Goal: Task Accomplishment & Management: Complete application form

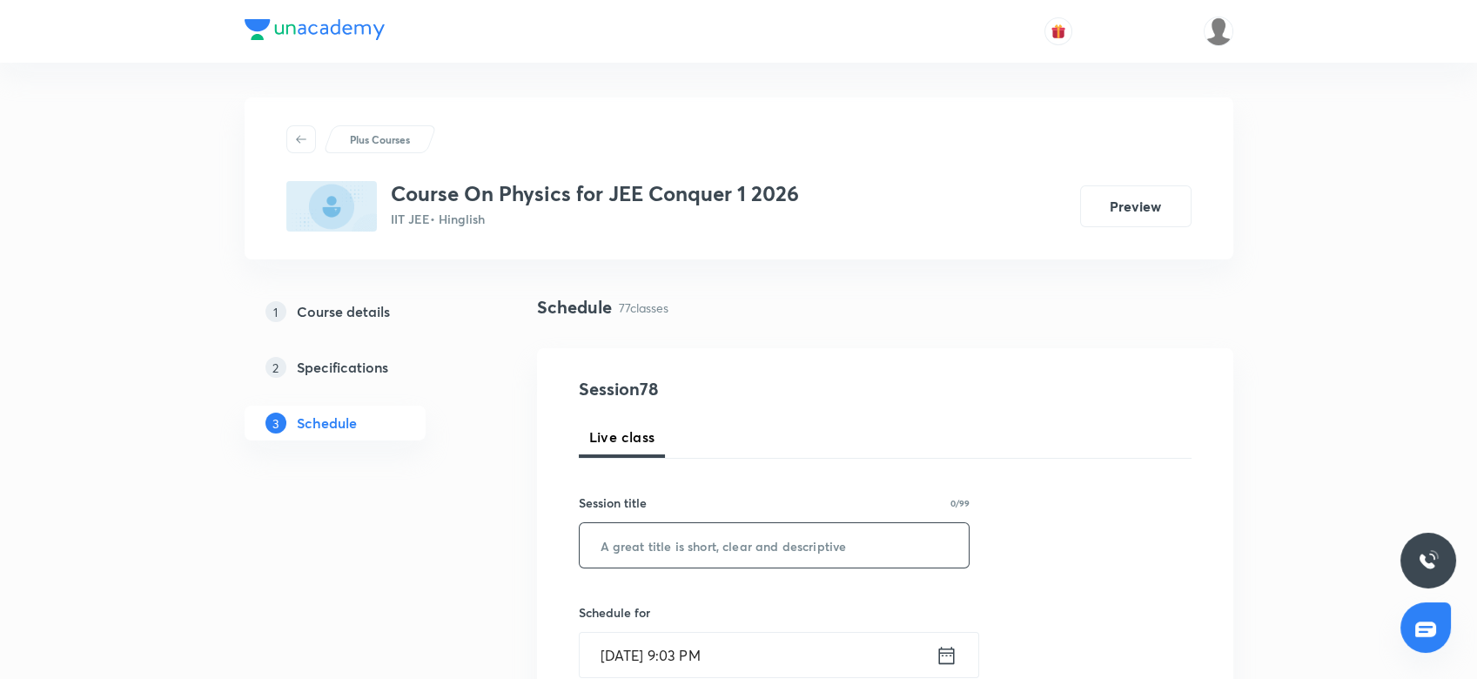
click at [666, 541] on input "text" at bounding box center [775, 545] width 390 height 44
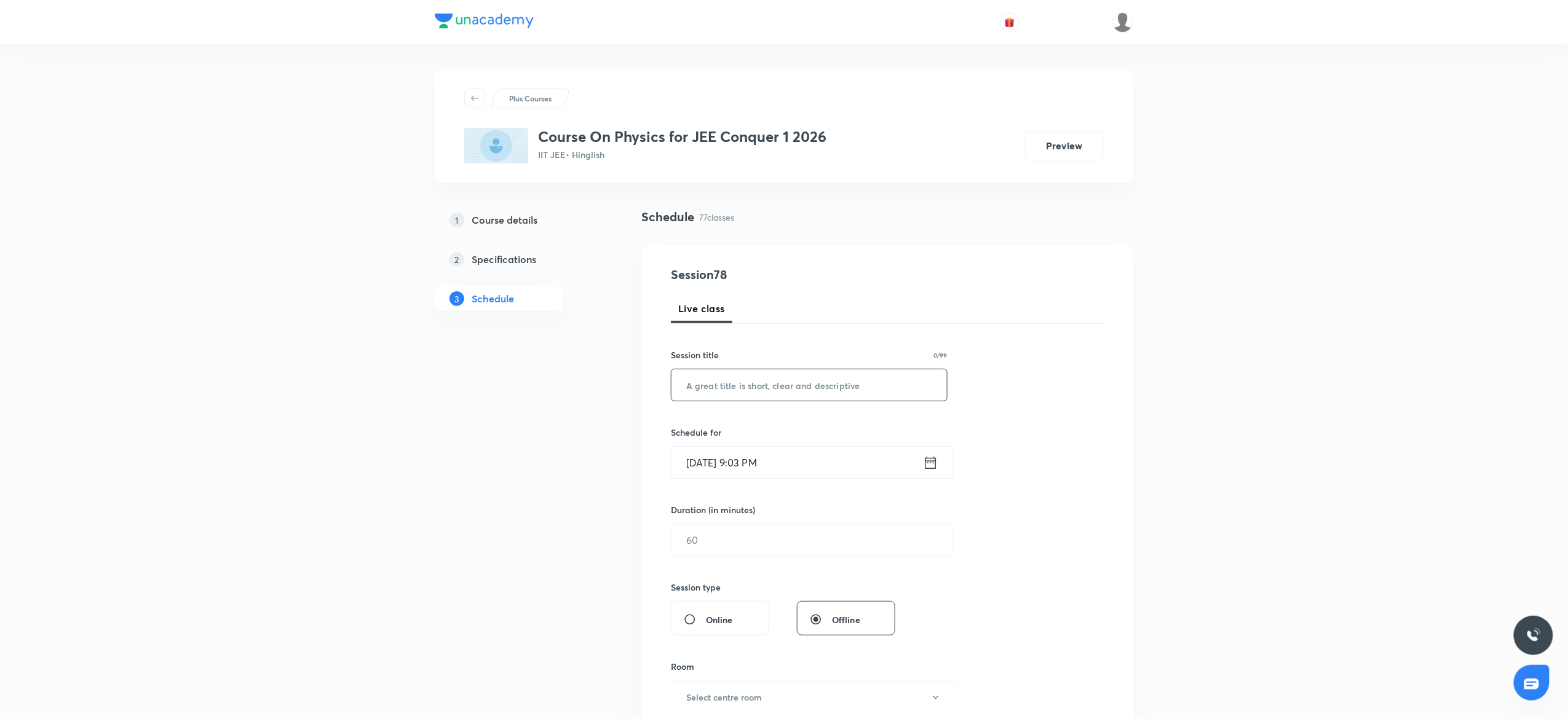
paste input "Simple Harmonic Motion 7"
type input "Simple Harmonic Motion 8"
click at [812, 453] on input "Oct 2, 2025, 9:03 PM" at bounding box center [797, 463] width 252 height 31
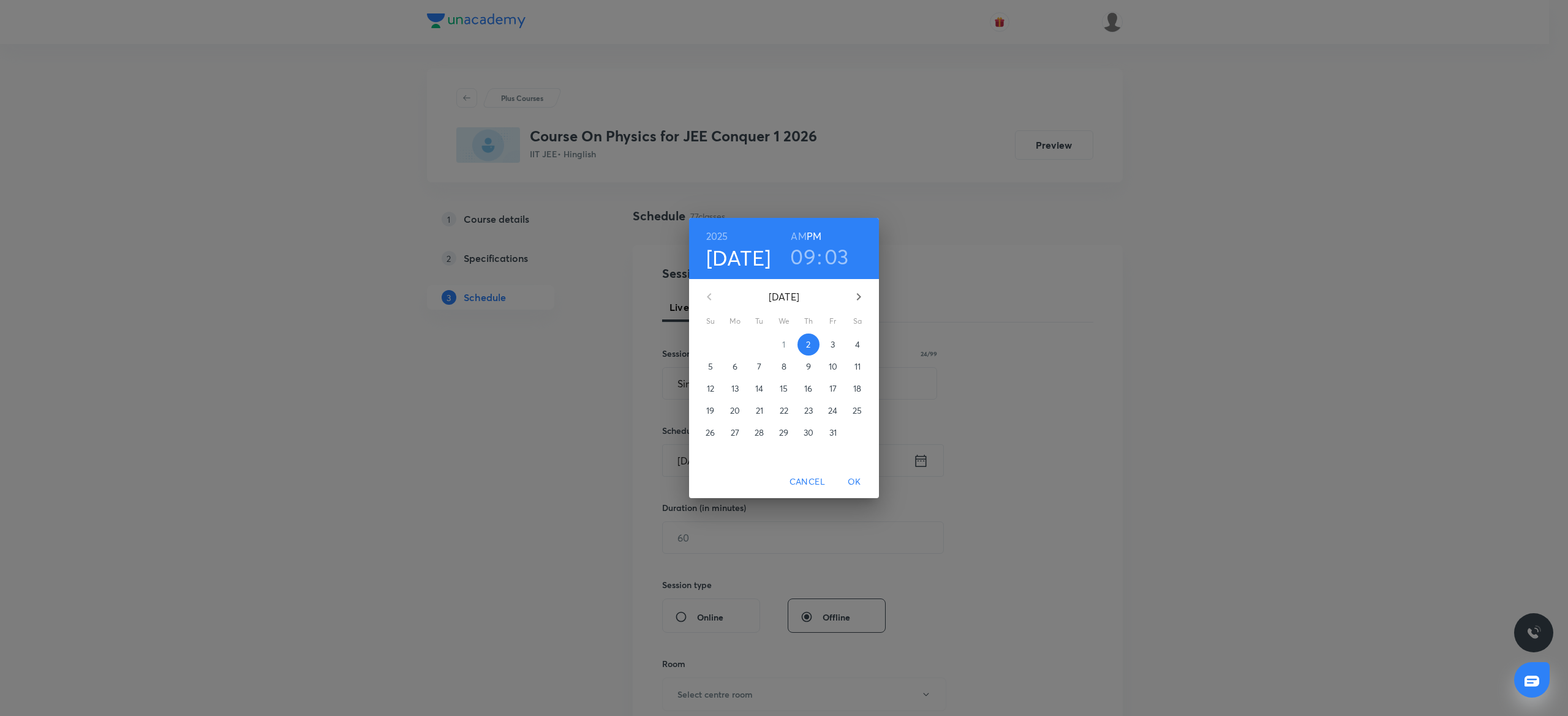
click at [805, 256] on h3 "09" at bounding box center [803, 256] width 26 height 26
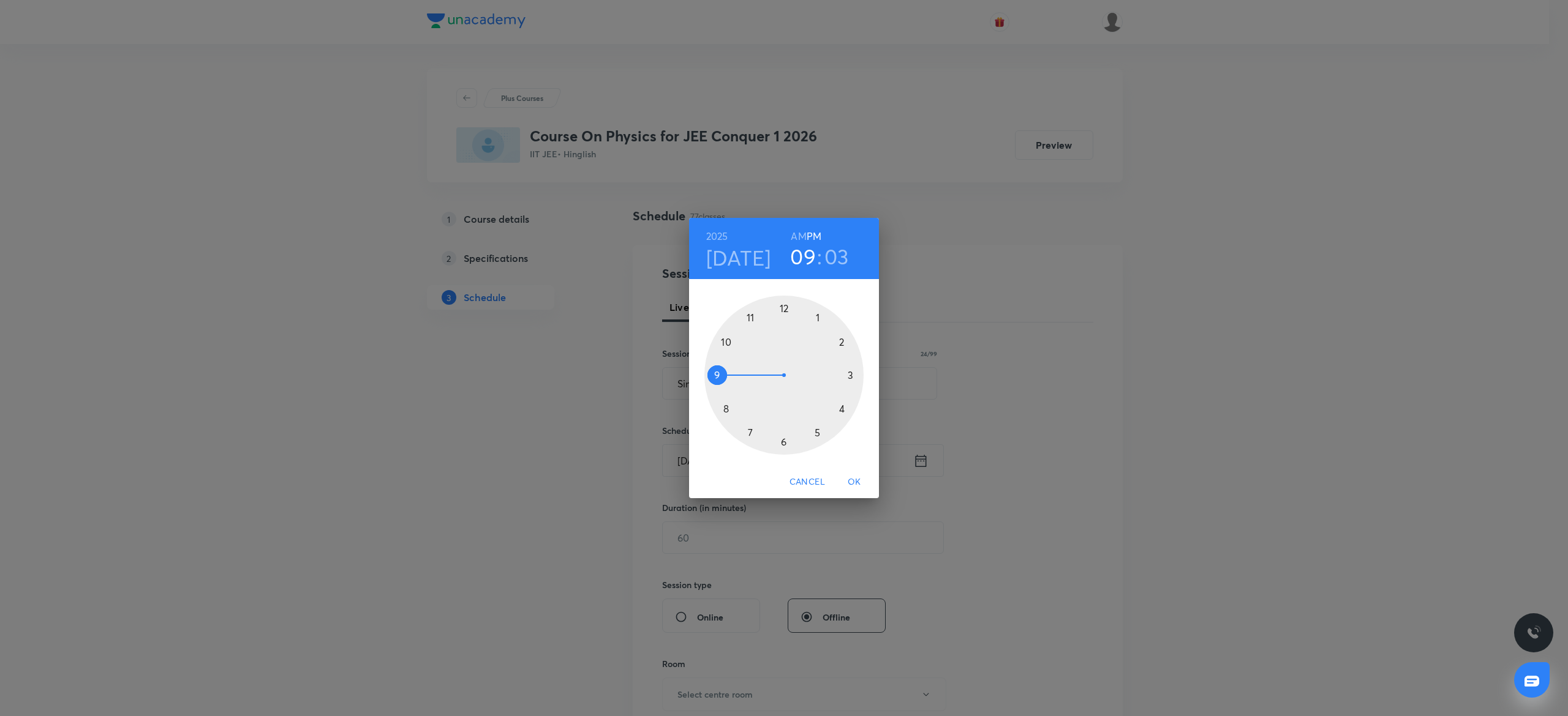
click at [725, 339] on div at bounding box center [784, 375] width 159 height 159
click at [784, 309] on div at bounding box center [784, 375] width 159 height 159
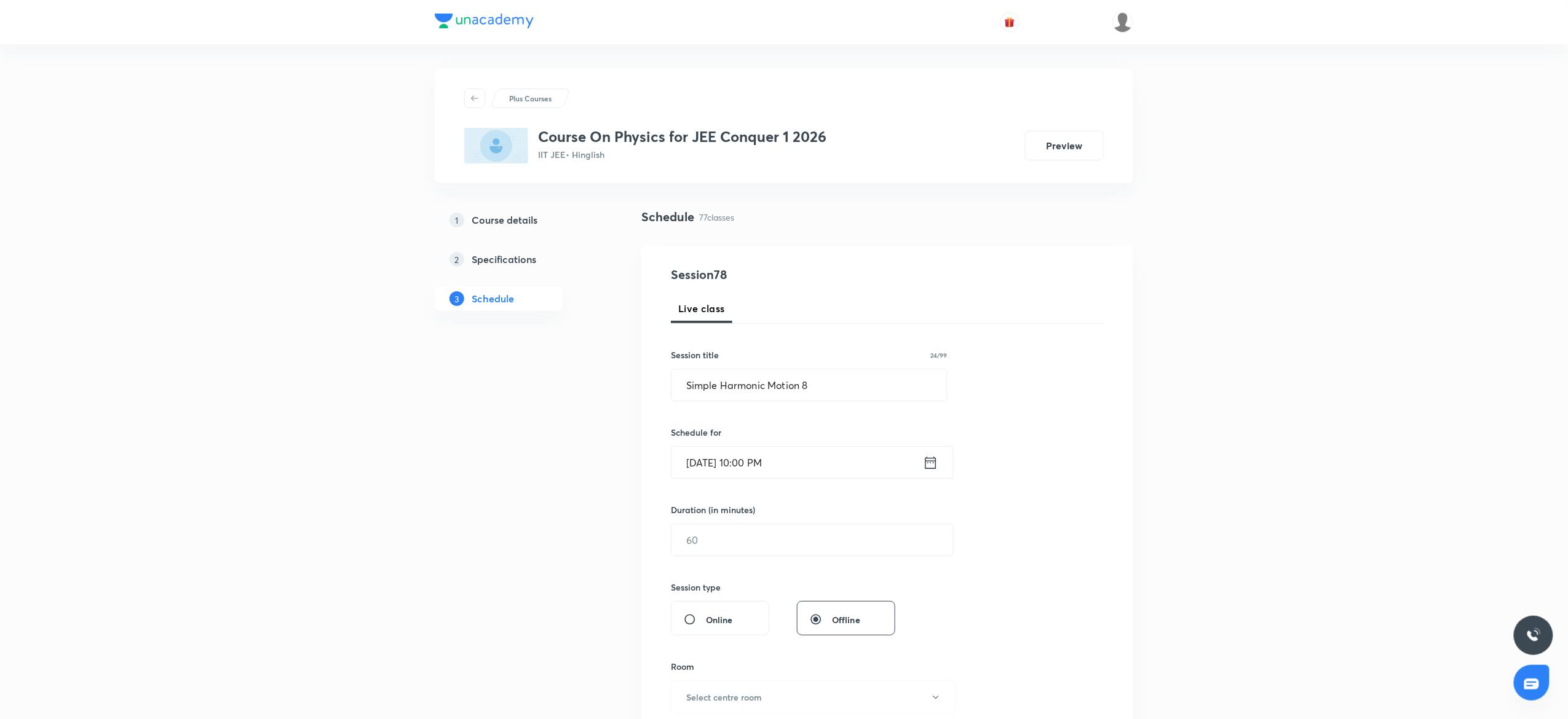
click at [792, 476] on input "Oct 2, 2025, 10:00 PM" at bounding box center [797, 463] width 252 height 31
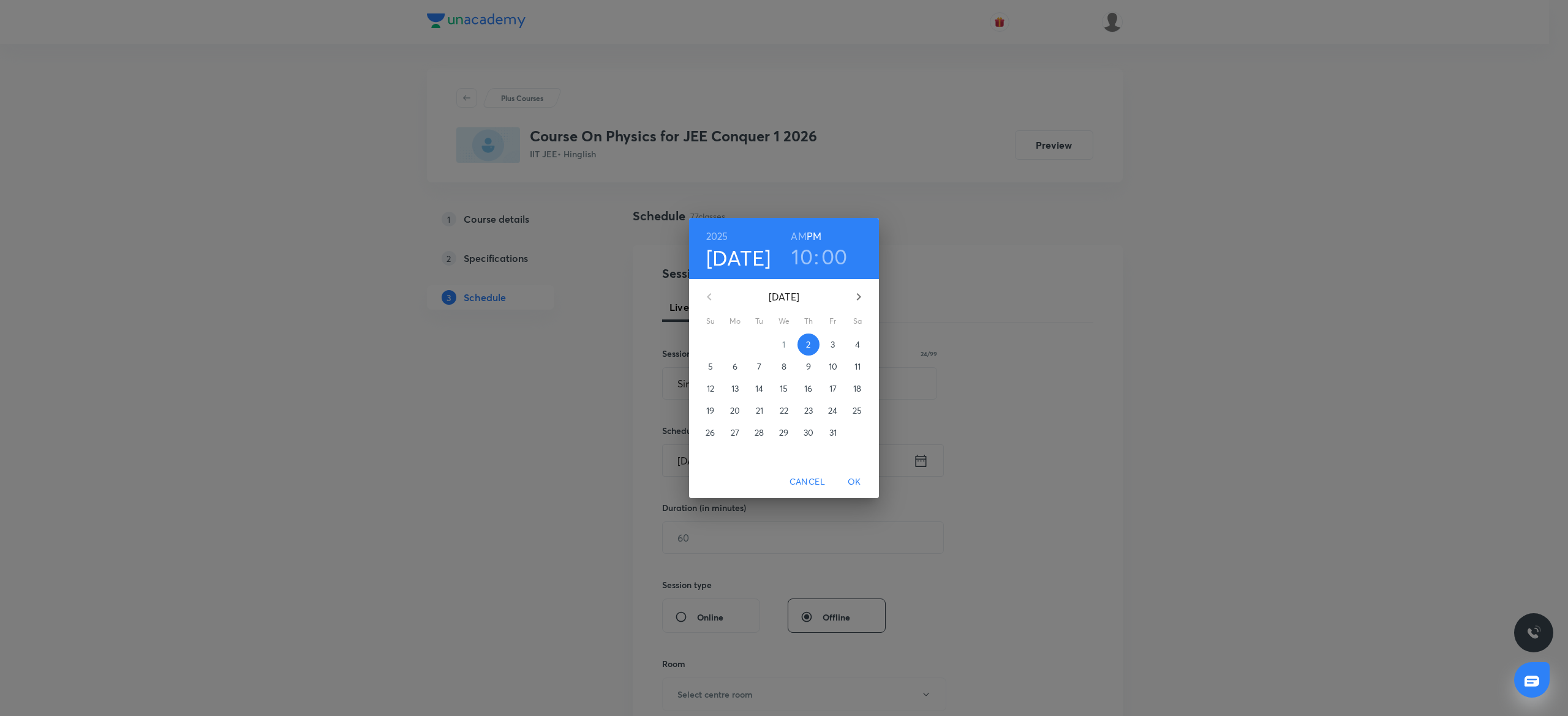
click at [834, 337] on button "3" at bounding box center [833, 344] width 22 height 22
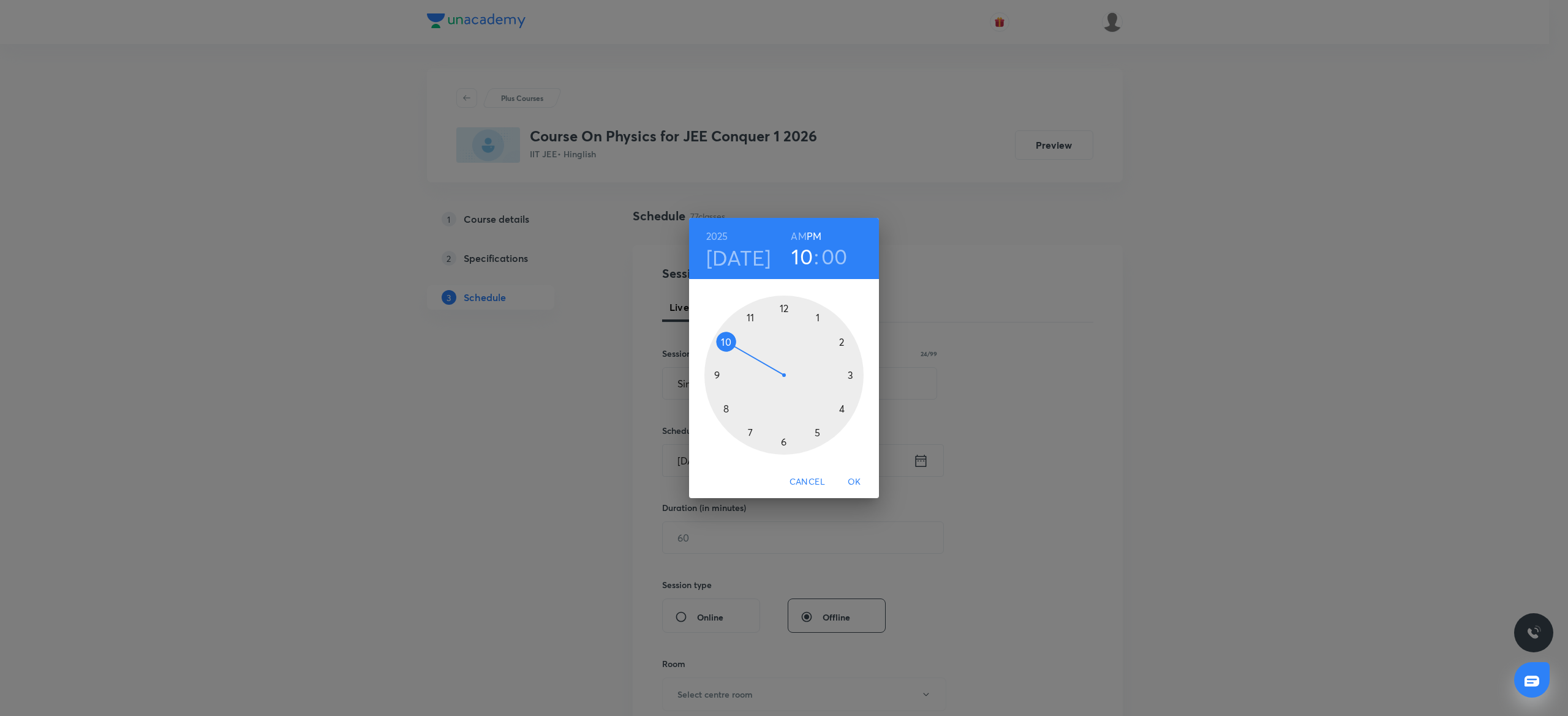
click at [801, 232] on h6 "AM" at bounding box center [798, 236] width 15 height 17
click at [861, 482] on span "OK" at bounding box center [854, 482] width 30 height 15
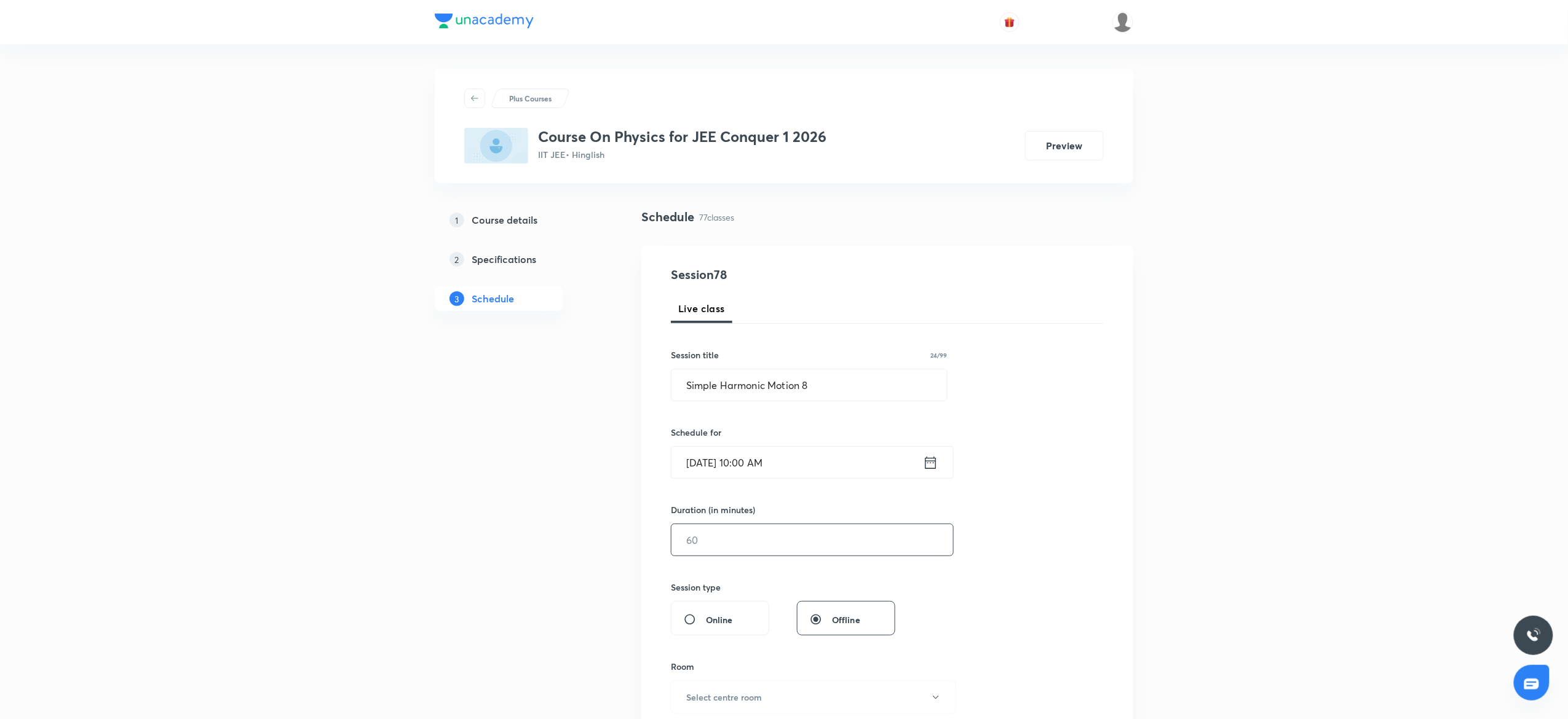
click at [769, 536] on input "text" at bounding box center [812, 540] width 282 height 31
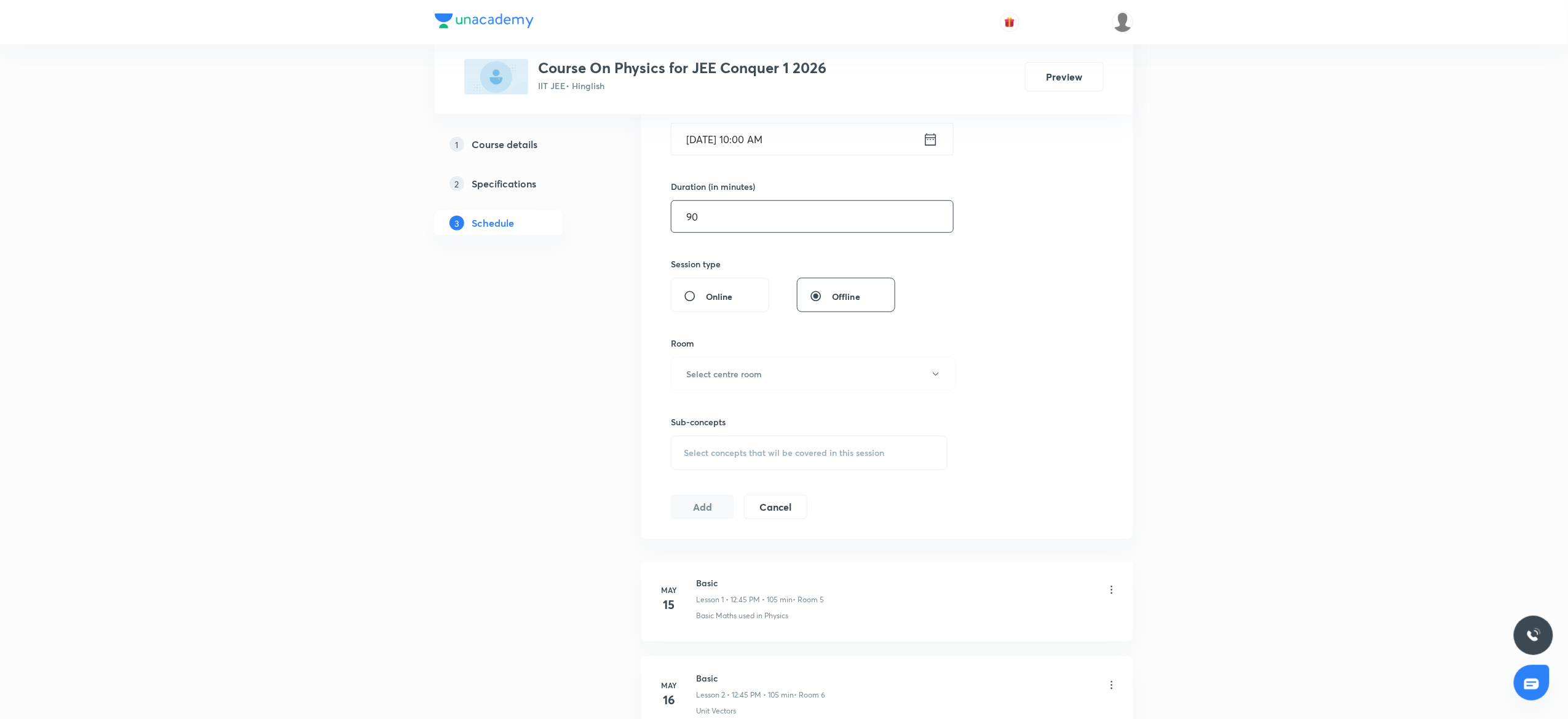
scroll to position [335, 0]
type input "90"
click at [737, 358] on h6 "Select centre room" at bounding box center [724, 362] width 76 height 13
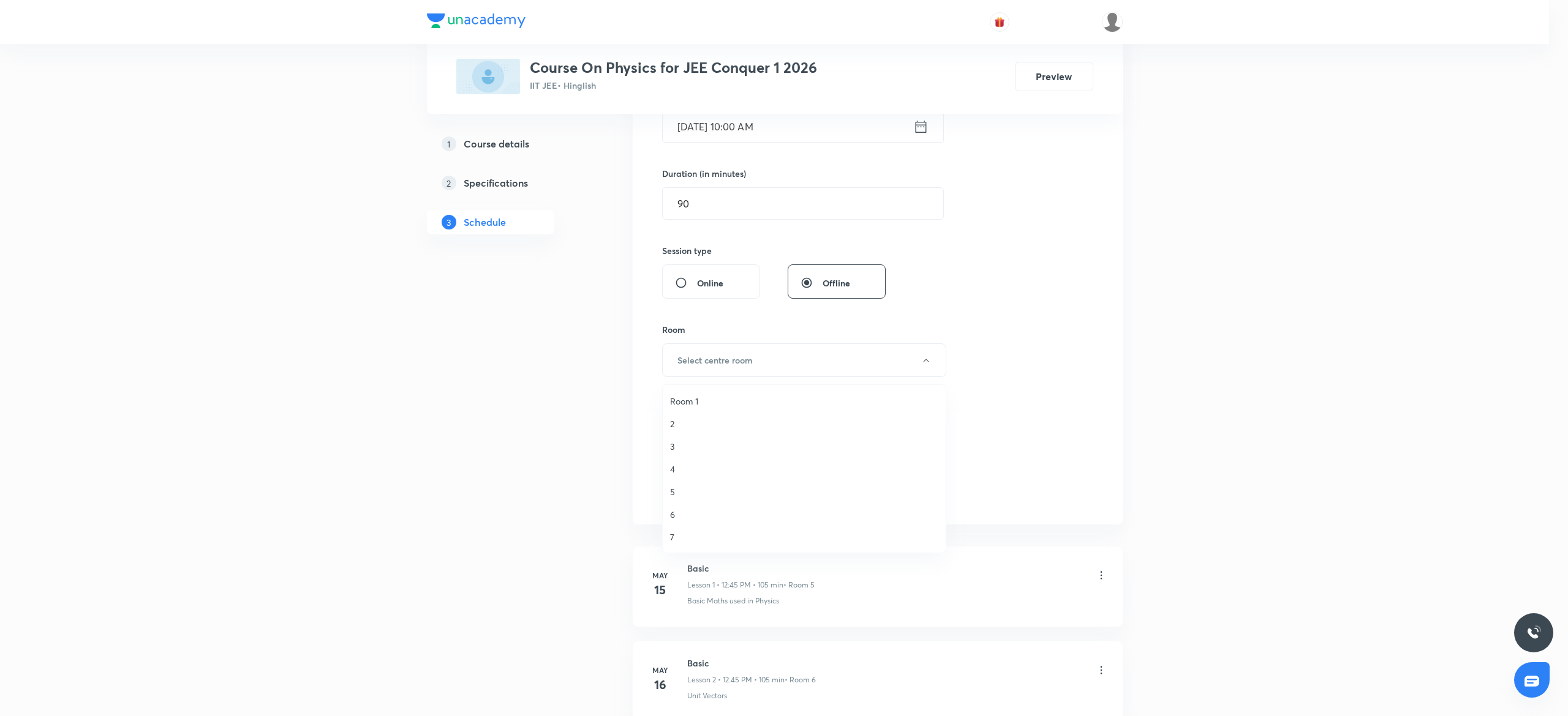
click at [679, 536] on span "7" at bounding box center [804, 537] width 268 height 13
click at [757, 443] on span "Select concepts that wil be covered in this session" at bounding box center [781, 439] width 200 height 10
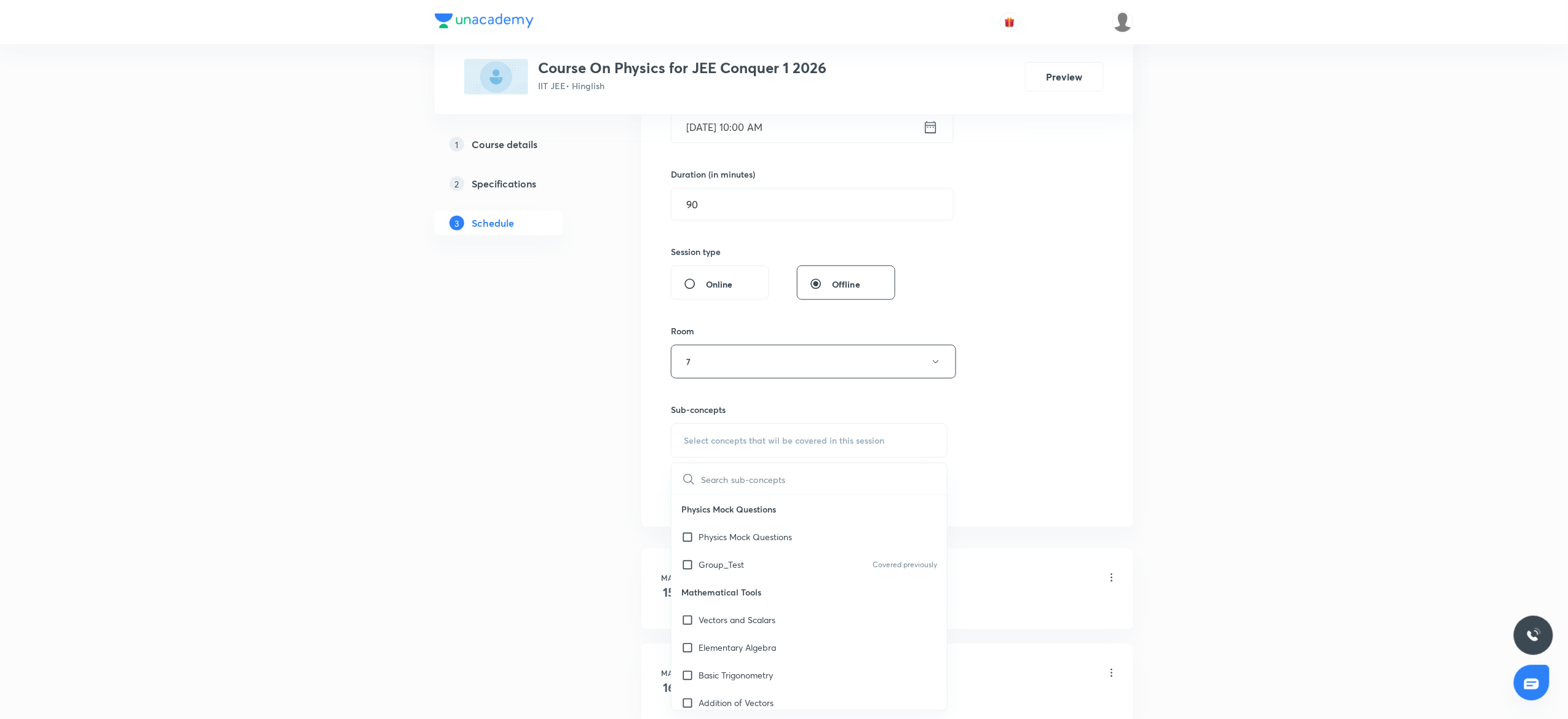
click at [736, 487] on input "text" at bounding box center [824, 479] width 246 height 31
type input "Simple Harmonic Motio"
click at [773, 653] on mark "Simple Harmonic Motio" at bounding box center [754, 650] width 110 height 21
checkbox input "true"
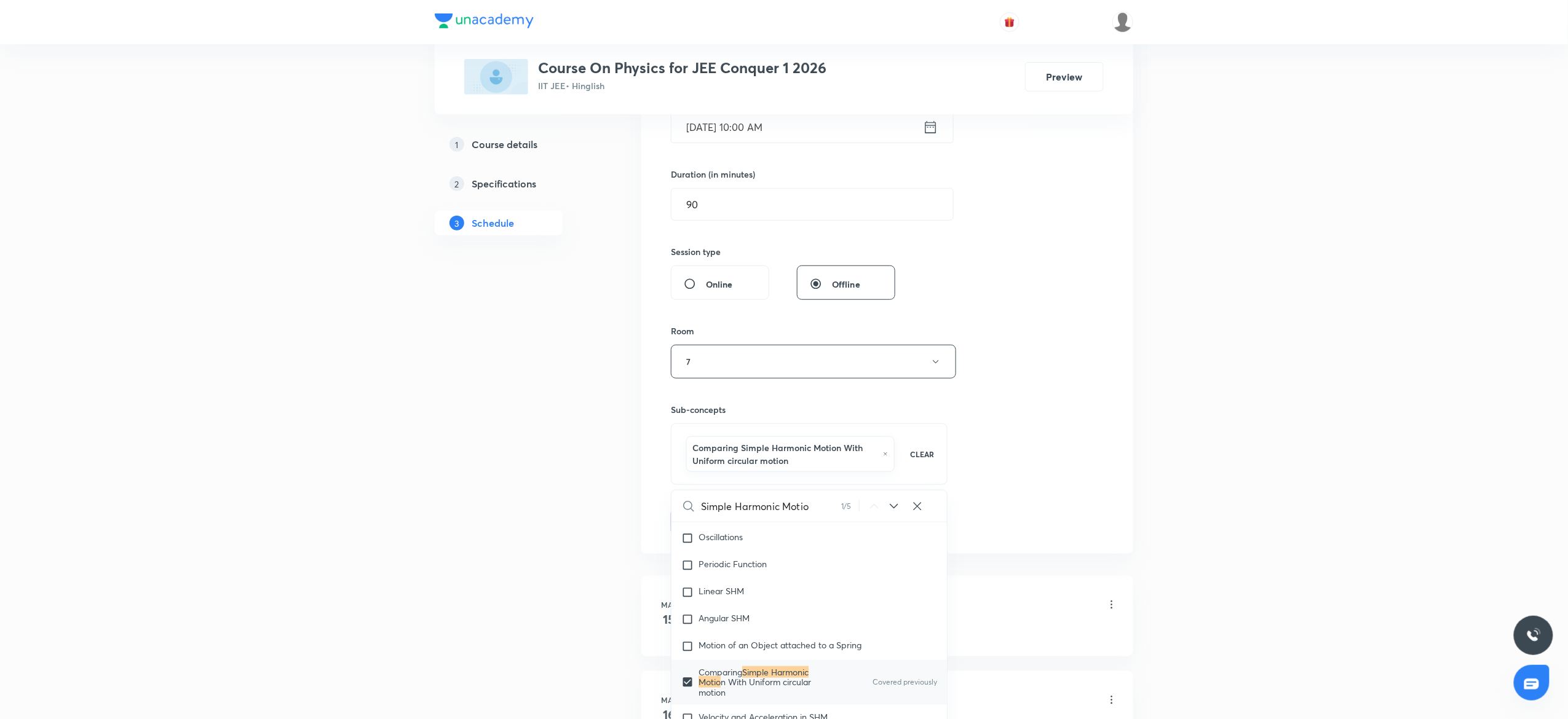
click at [1013, 413] on div "Session 78 Live class Session title 24/99 Simple Harmonic Motion 8 ​ Schedule f…" at bounding box center [887, 232] width 433 height 604
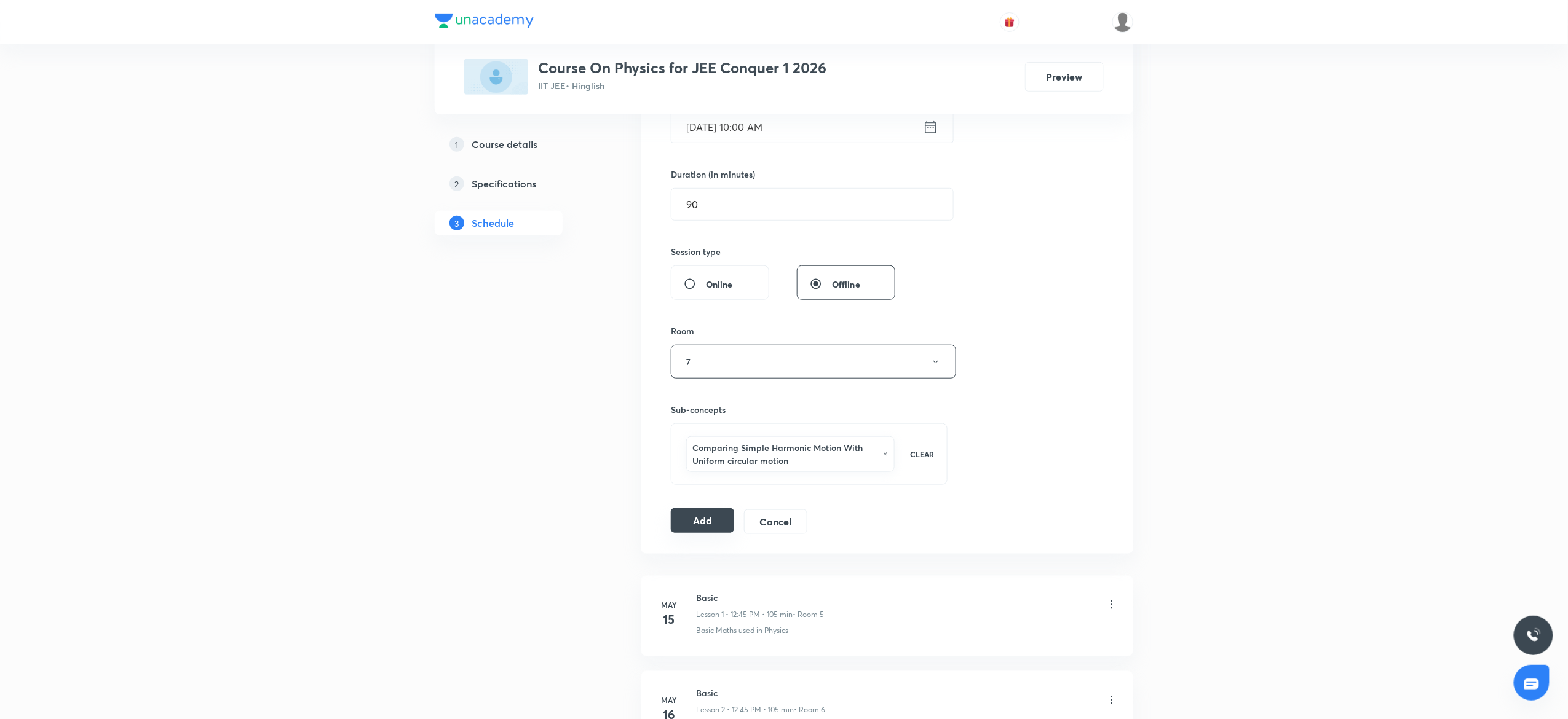
click at [689, 511] on button "Add" at bounding box center [702, 521] width 64 height 25
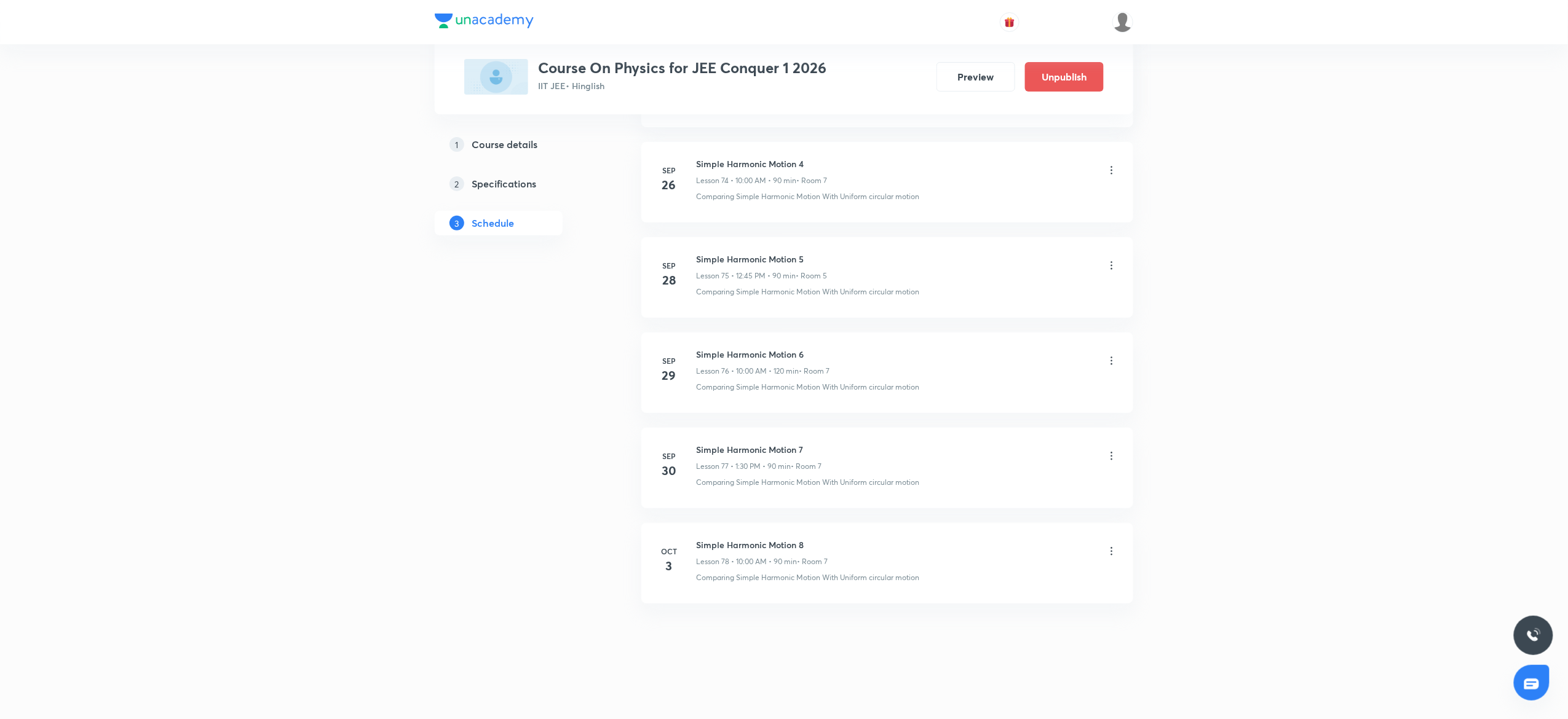
scroll to position [7165, 0]
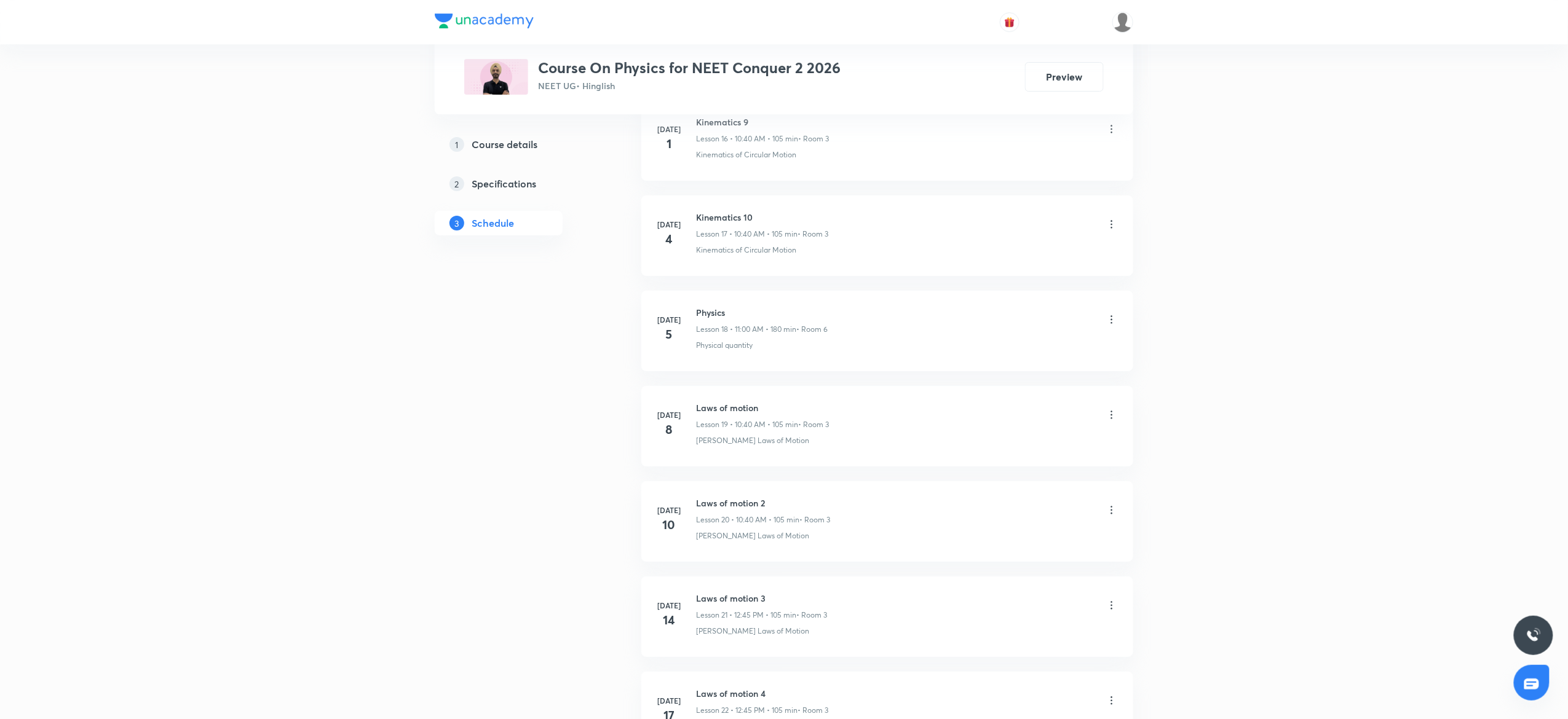
scroll to position [5052, 0]
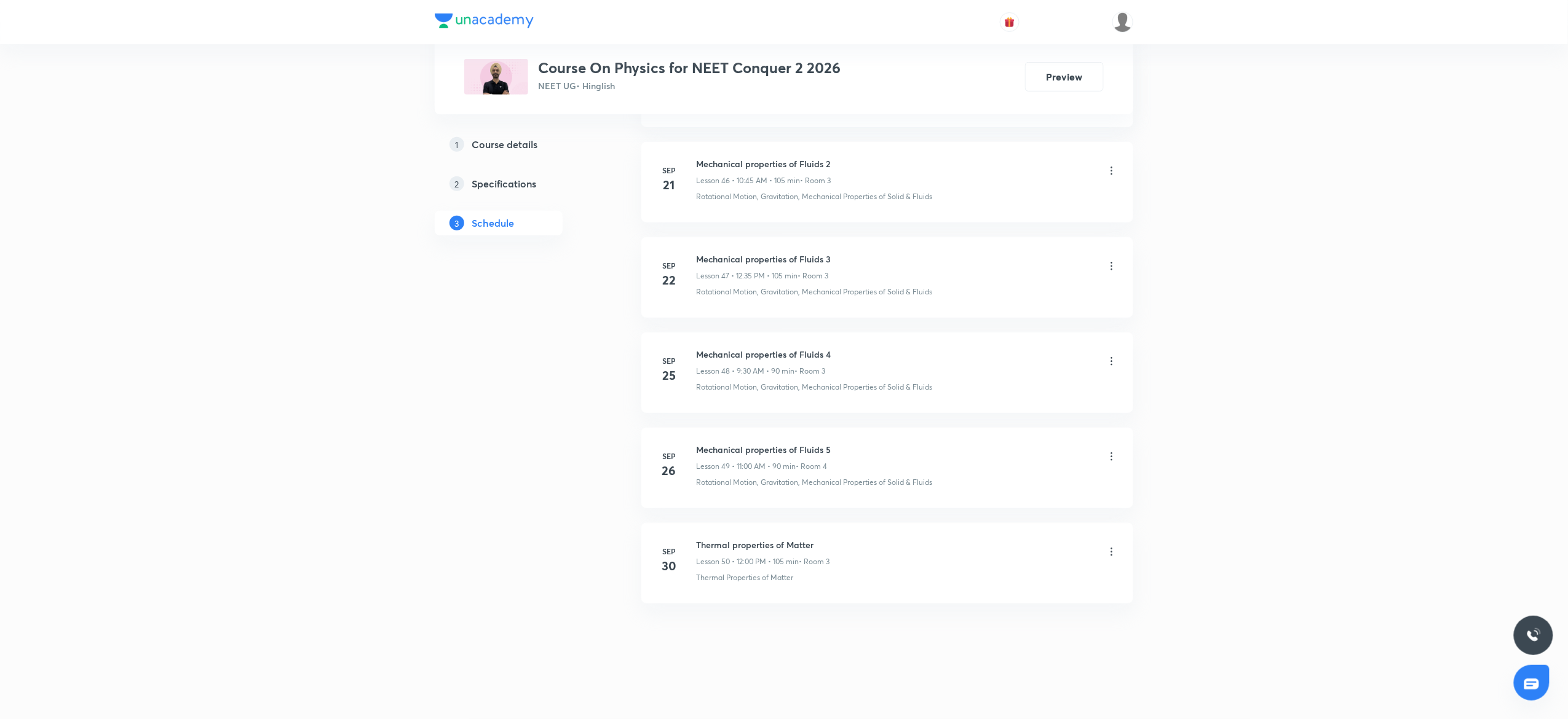
click at [756, 540] on h6 "Thermal properties of Matter" at bounding box center [762, 545] width 134 height 13
copy h6 "Thermal properties of Matter"
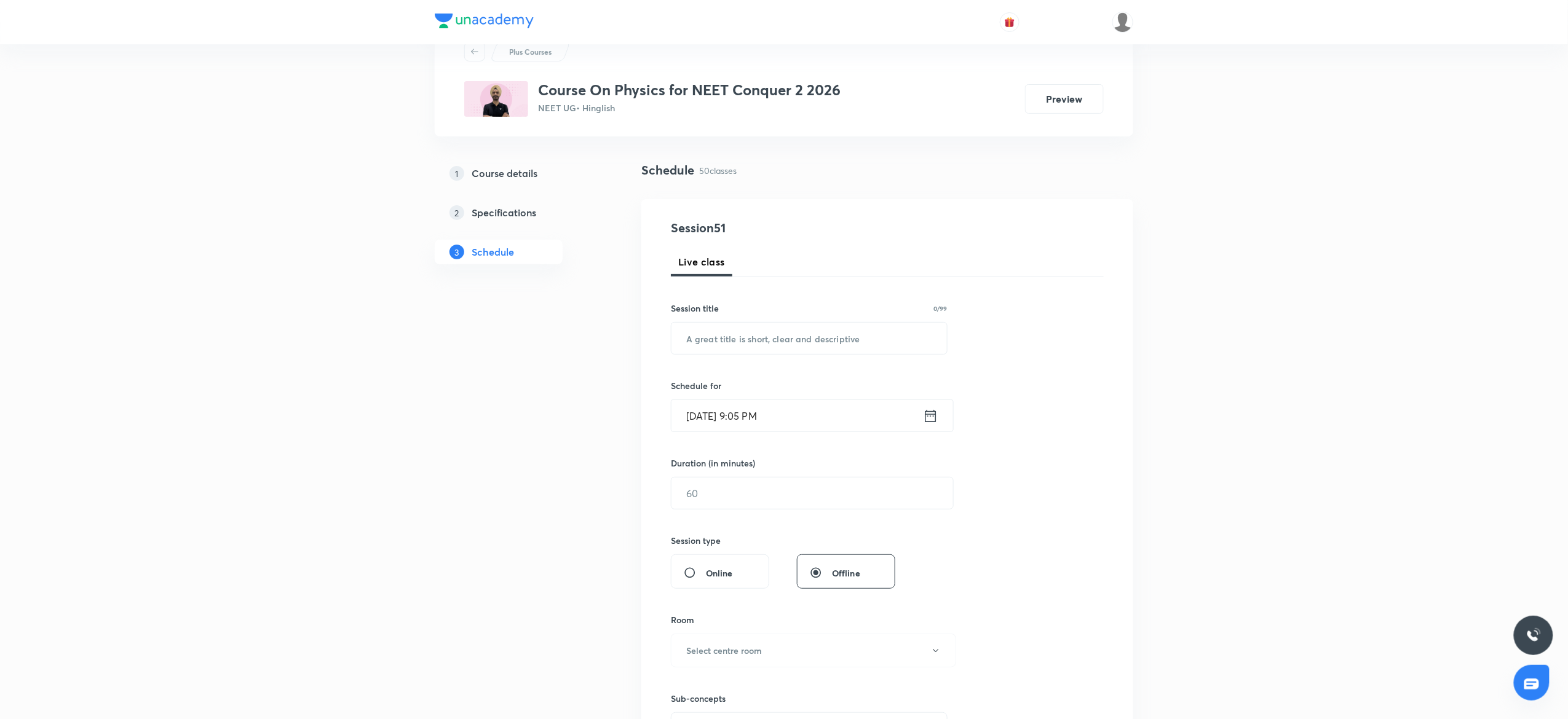
scroll to position [0, 0]
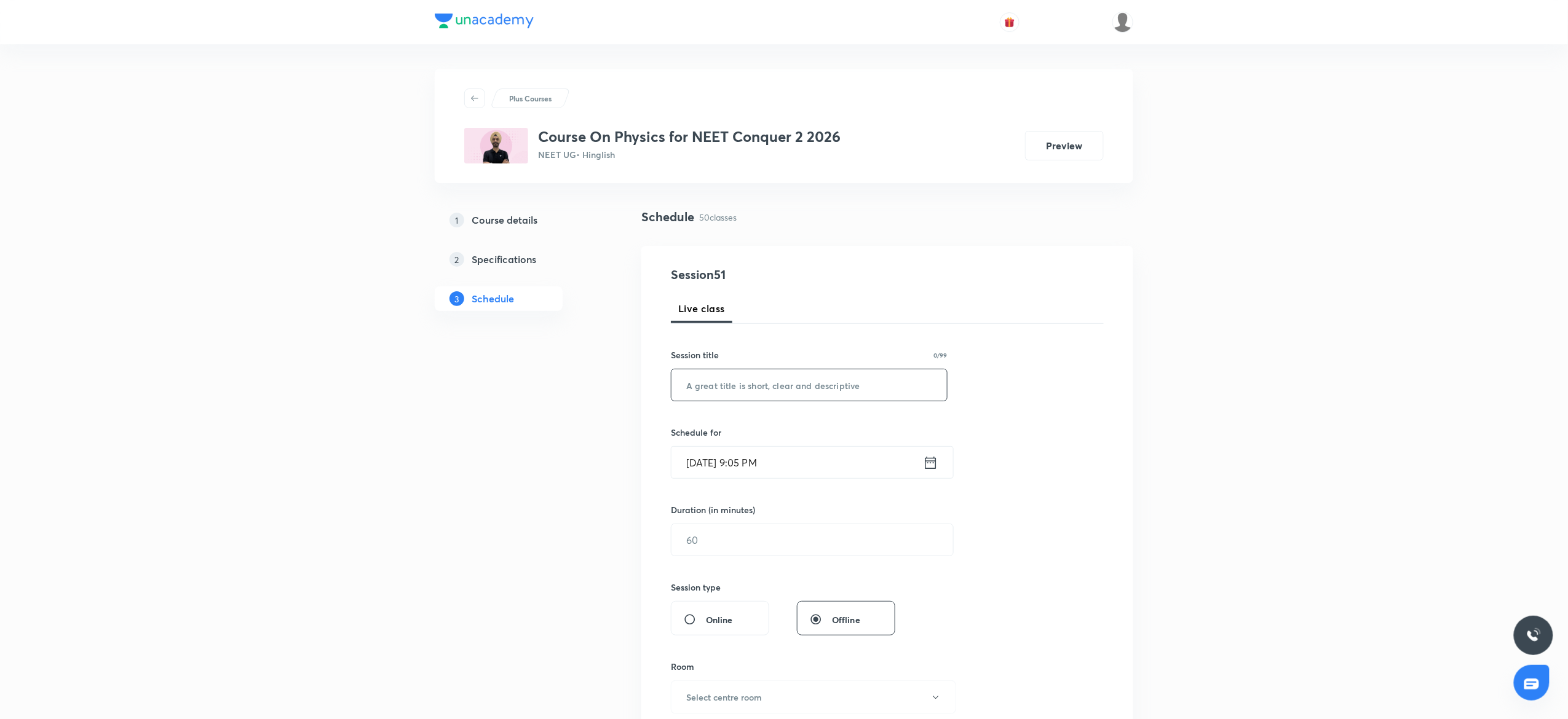
click at [802, 391] on input "text" at bounding box center [809, 385] width 276 height 31
paste input "Thermal properties of Matter"
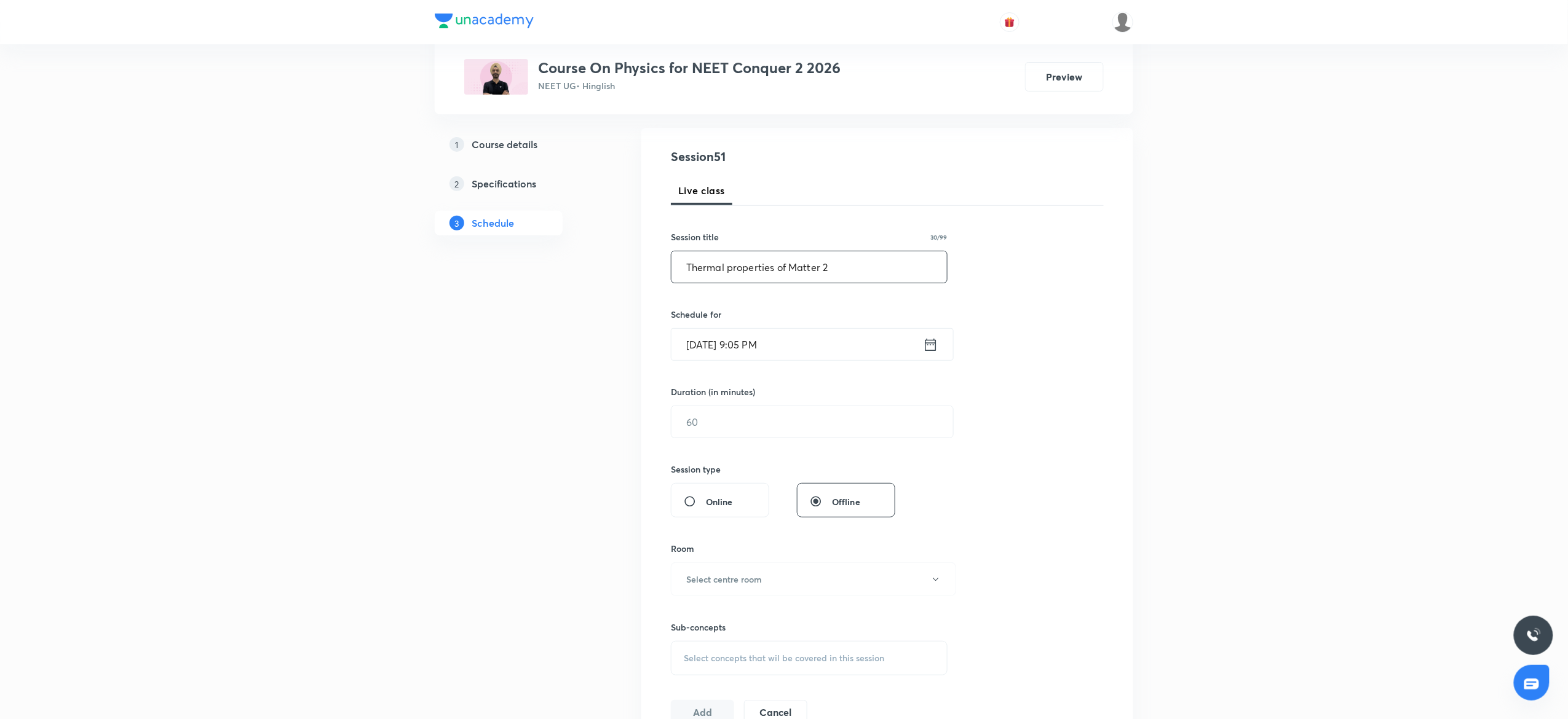
scroll to position [139, 0]
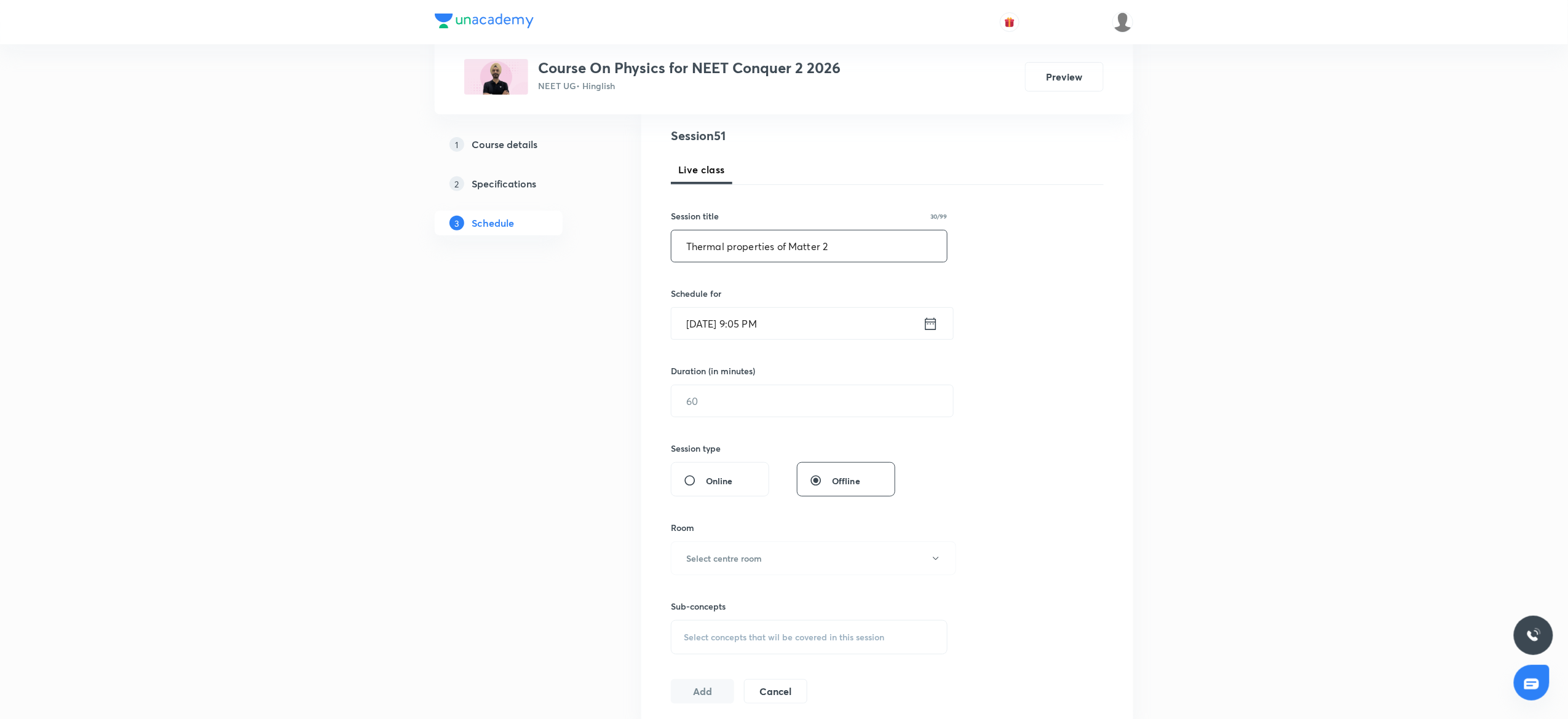
type input "Thermal properties of Matter 2"
click at [822, 306] on div "Schedule for Oct 2, 2025, 9:05 PM ​" at bounding box center [809, 313] width 277 height 53
click at [814, 319] on input "Oct 2, 2025, 9:05 PM" at bounding box center [797, 323] width 252 height 31
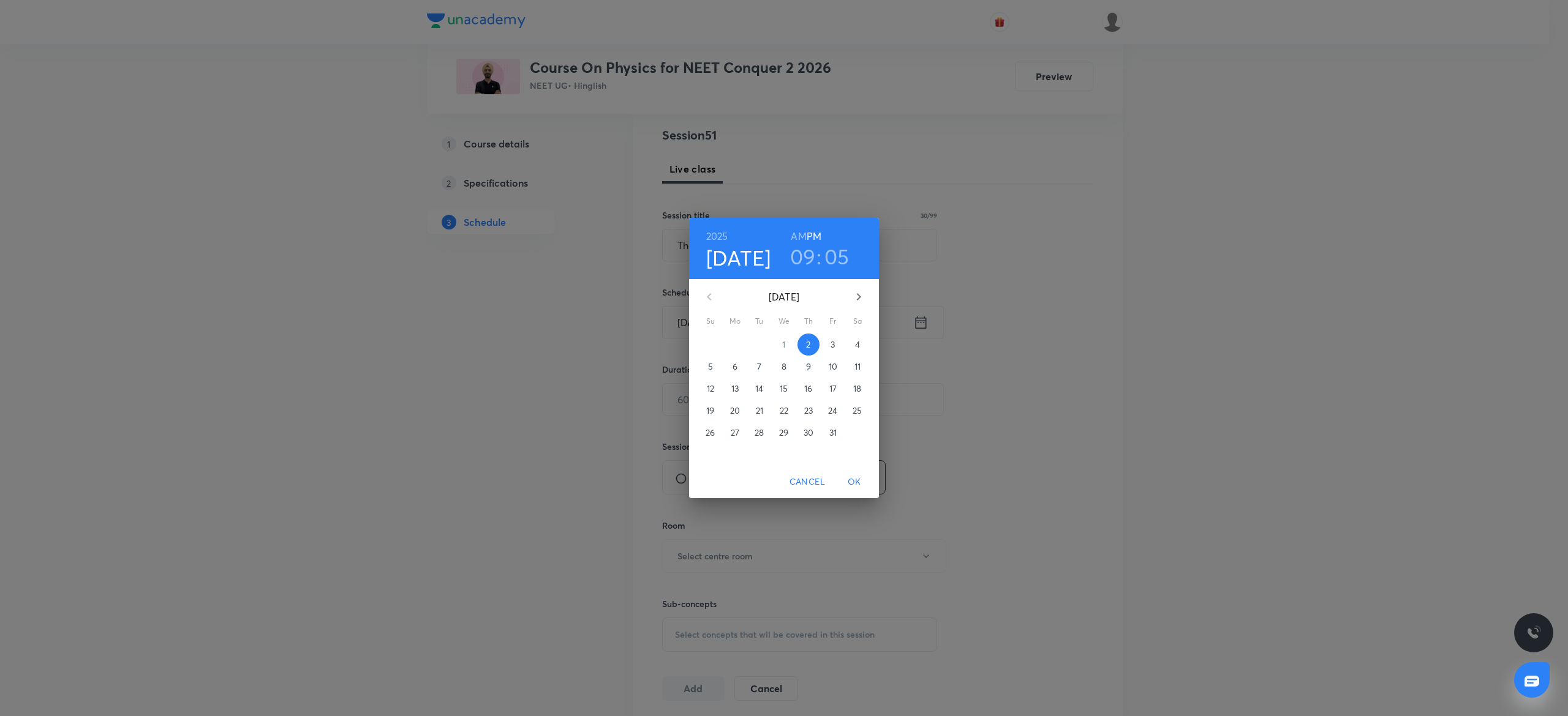
click at [833, 340] on p "3" at bounding box center [833, 344] width 4 height 12
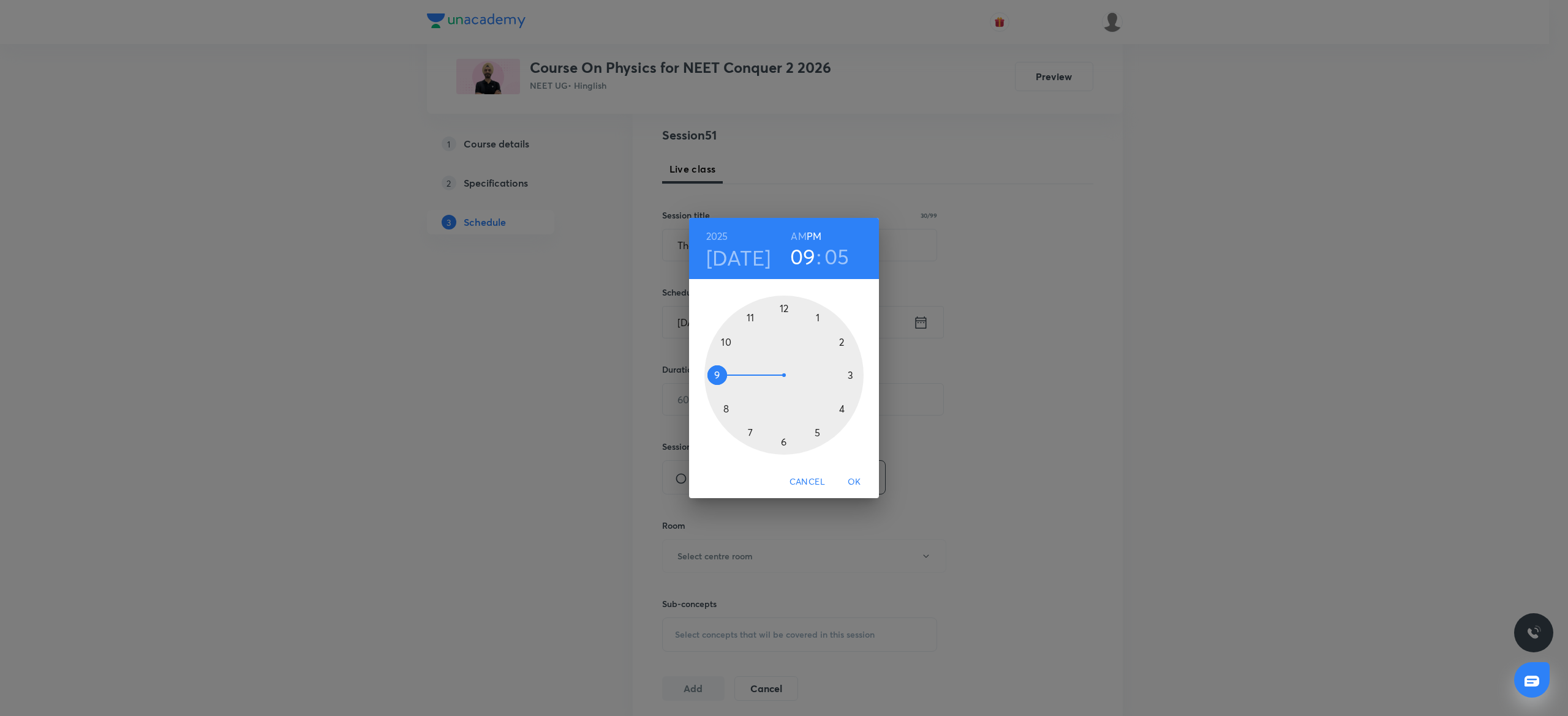
click at [799, 234] on h6 "AM" at bounding box center [798, 236] width 15 height 17
click at [728, 339] on div at bounding box center [784, 375] width 159 height 159
click at [716, 409] on div at bounding box center [784, 375] width 159 height 159
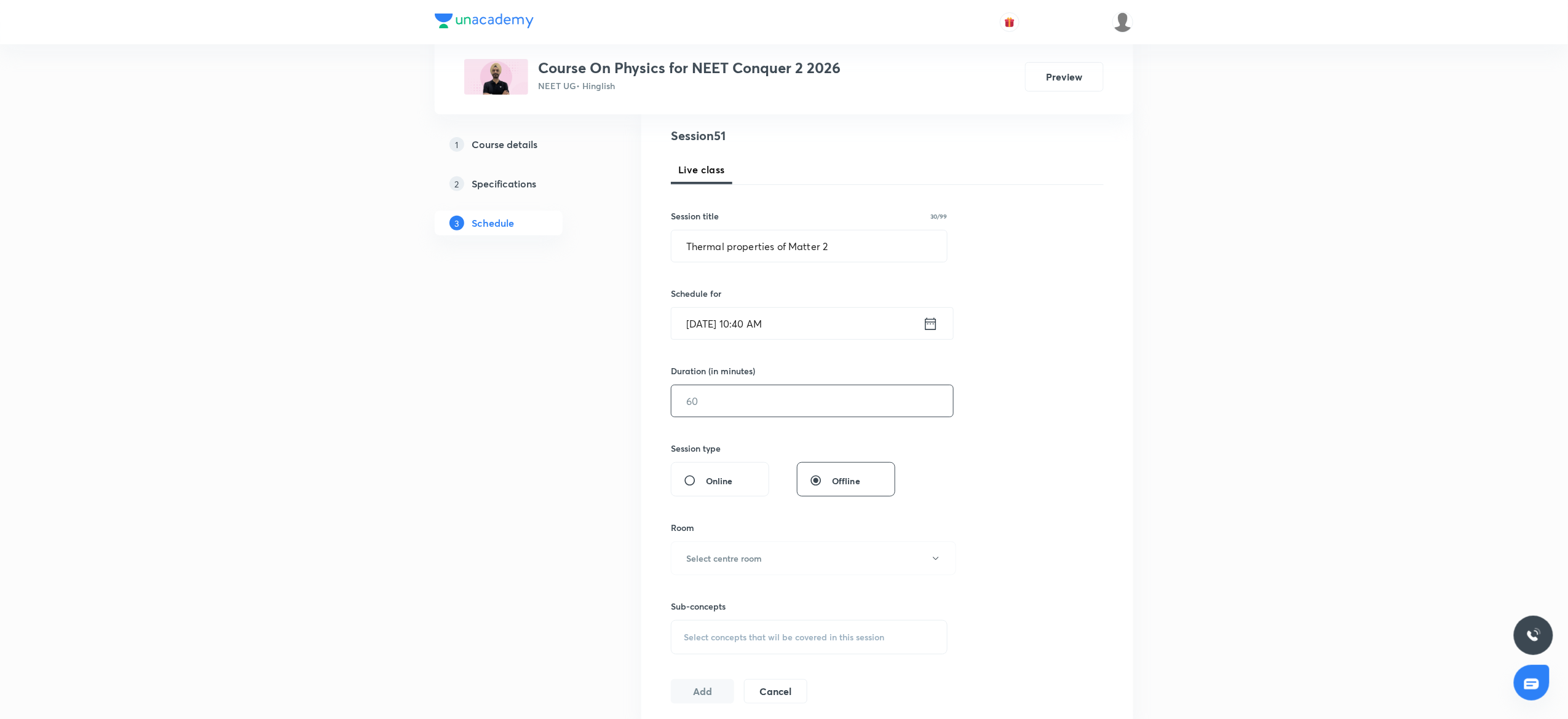
click at [748, 396] on input "text" at bounding box center [812, 401] width 282 height 31
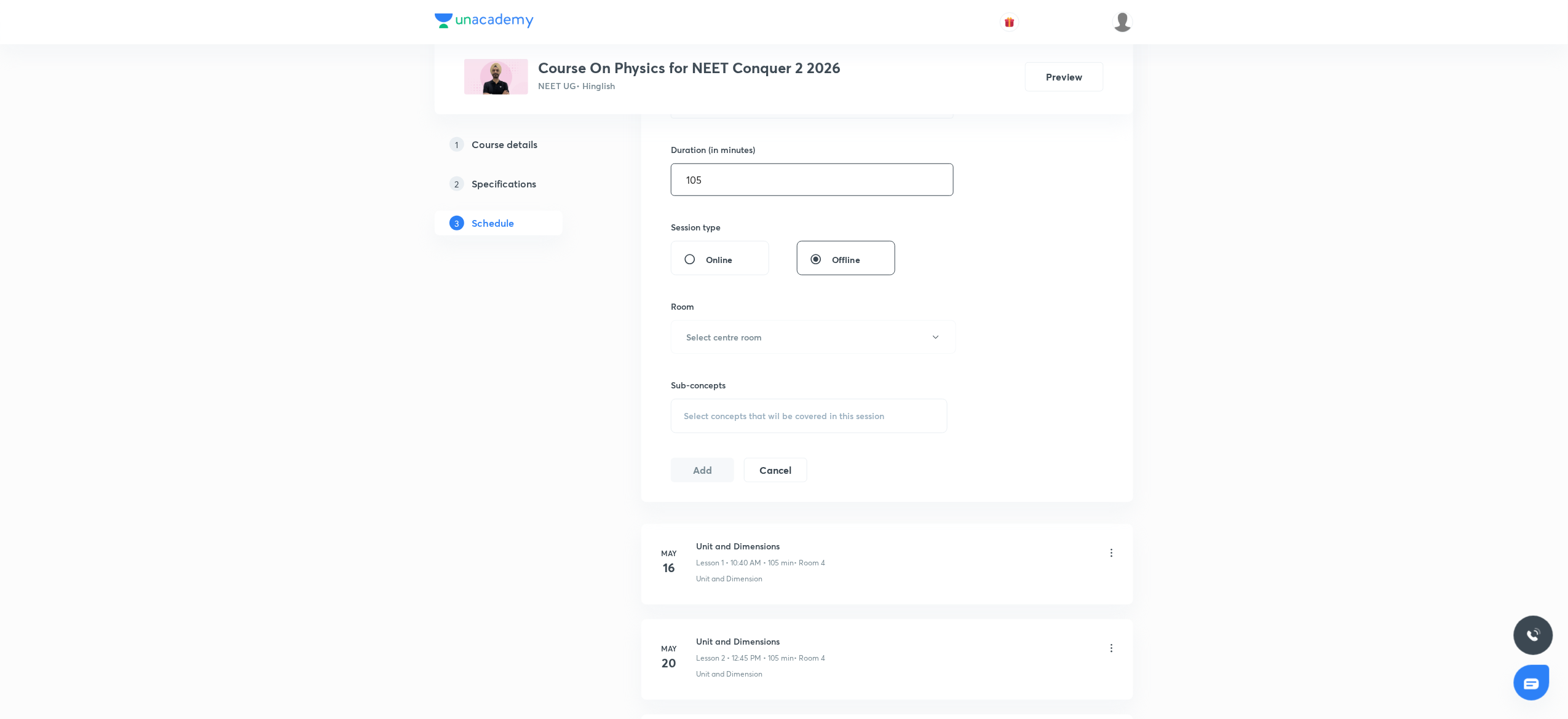
scroll to position [385, 0]
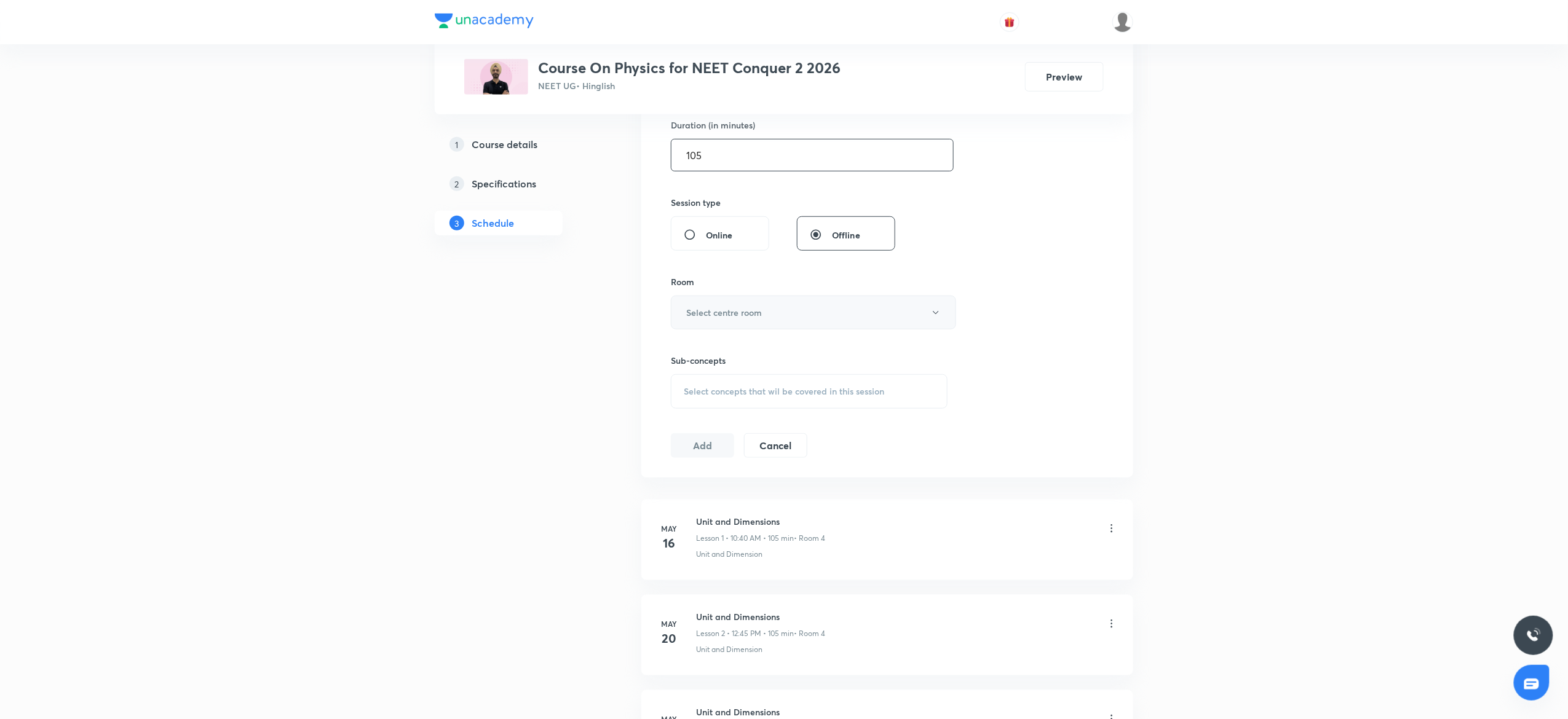
type input "105"
click at [733, 310] on h6 "Select centre room" at bounding box center [724, 312] width 76 height 13
click at [687, 393] on span "3" at bounding box center [807, 399] width 269 height 13
click at [717, 393] on span "Select concepts that wil be covered in this session" at bounding box center [784, 391] width 201 height 10
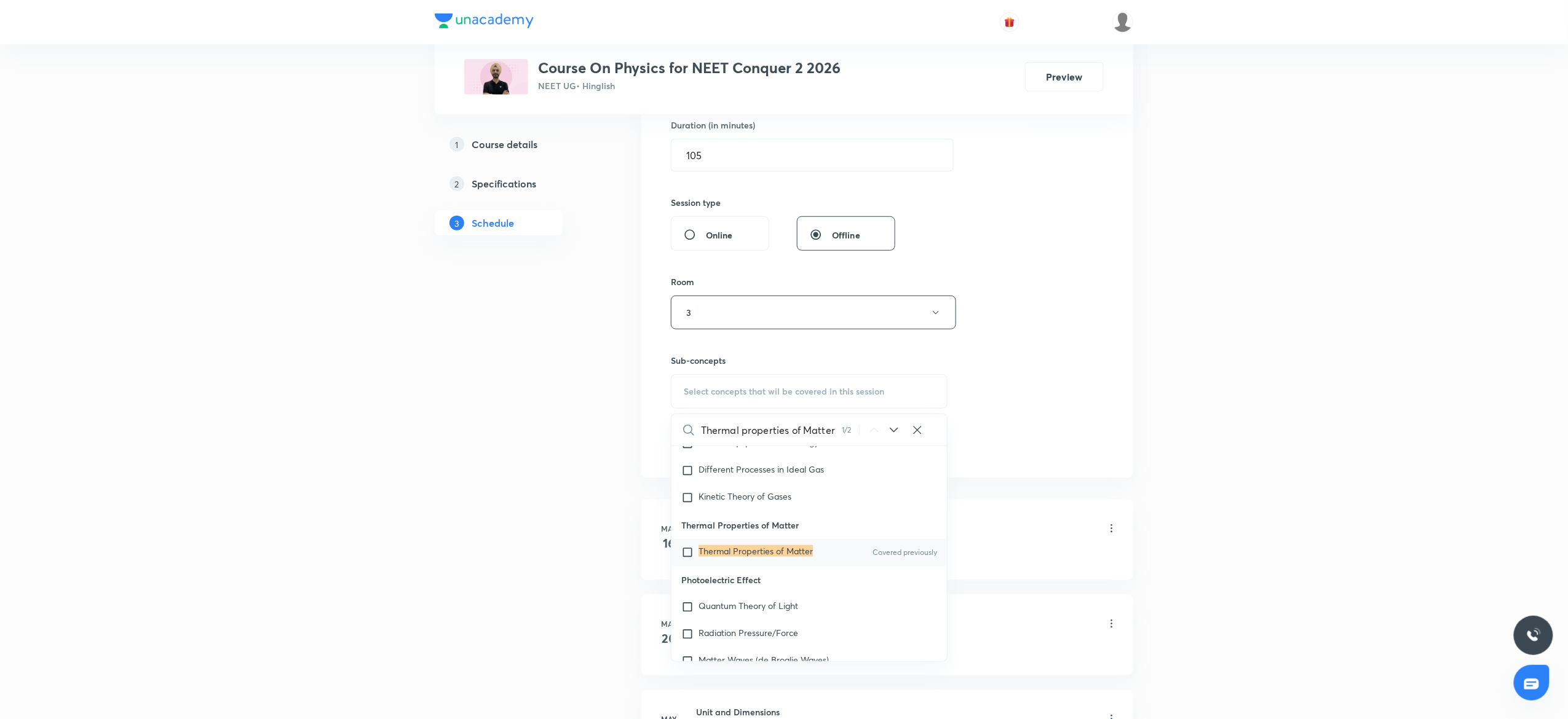
type input "Thermal properties of Matter"
click at [728, 557] on mark "Thermal Properties of Matter" at bounding box center [756, 551] width 114 height 12
checkbox input "true"
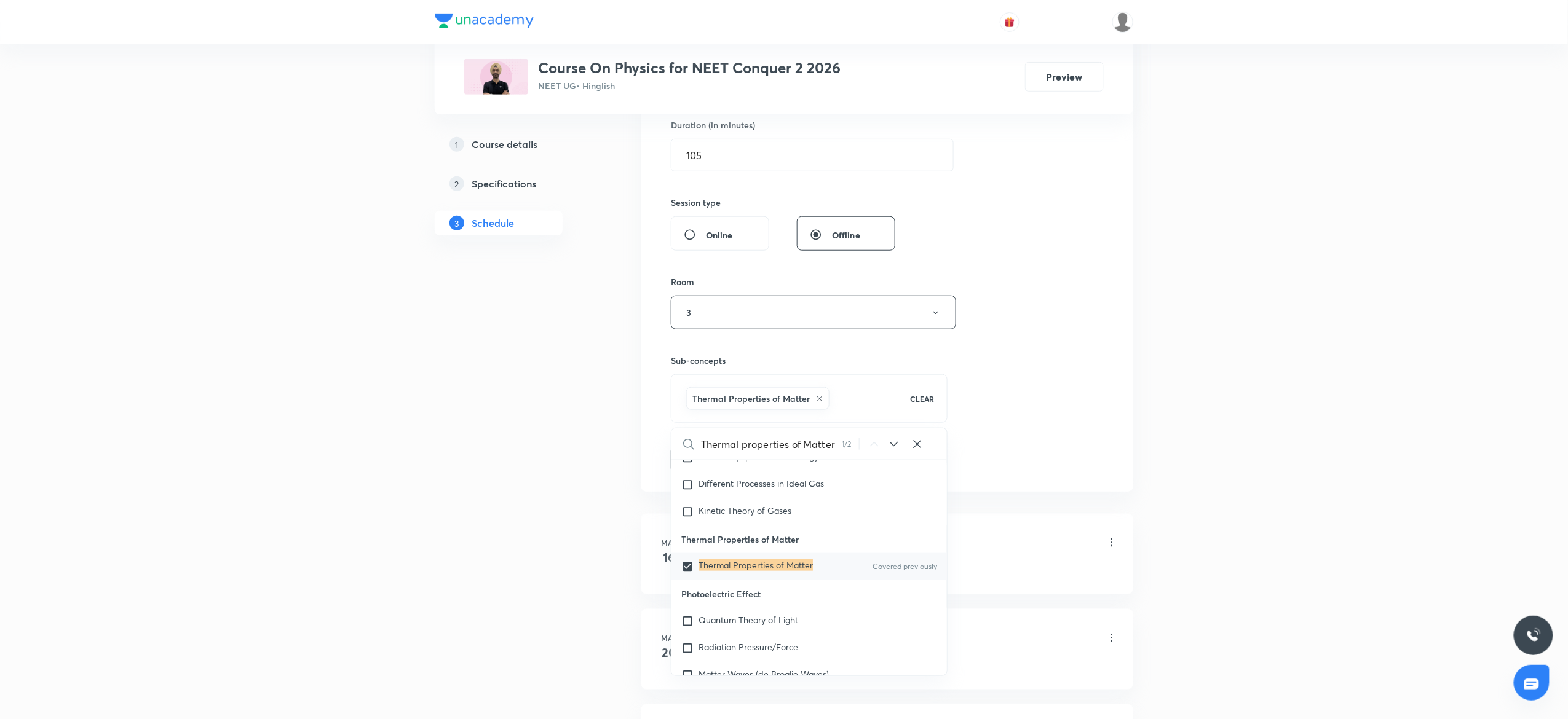
click at [994, 403] on div "Session 51 Live class Session title 30/99 Thermal properties of Matter 2 ​ Sche…" at bounding box center [887, 176] width 433 height 591
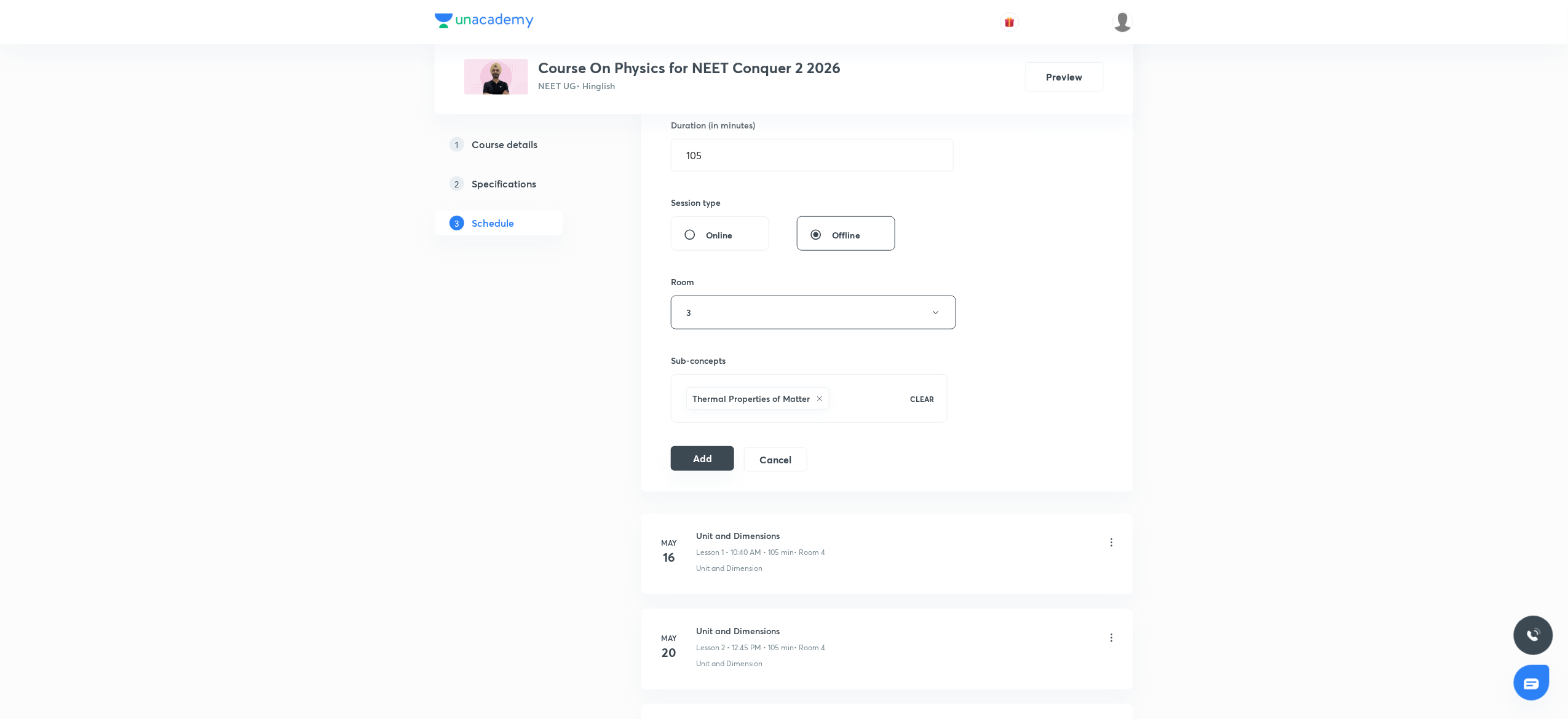
click at [687, 462] on button "Add" at bounding box center [702, 458] width 64 height 25
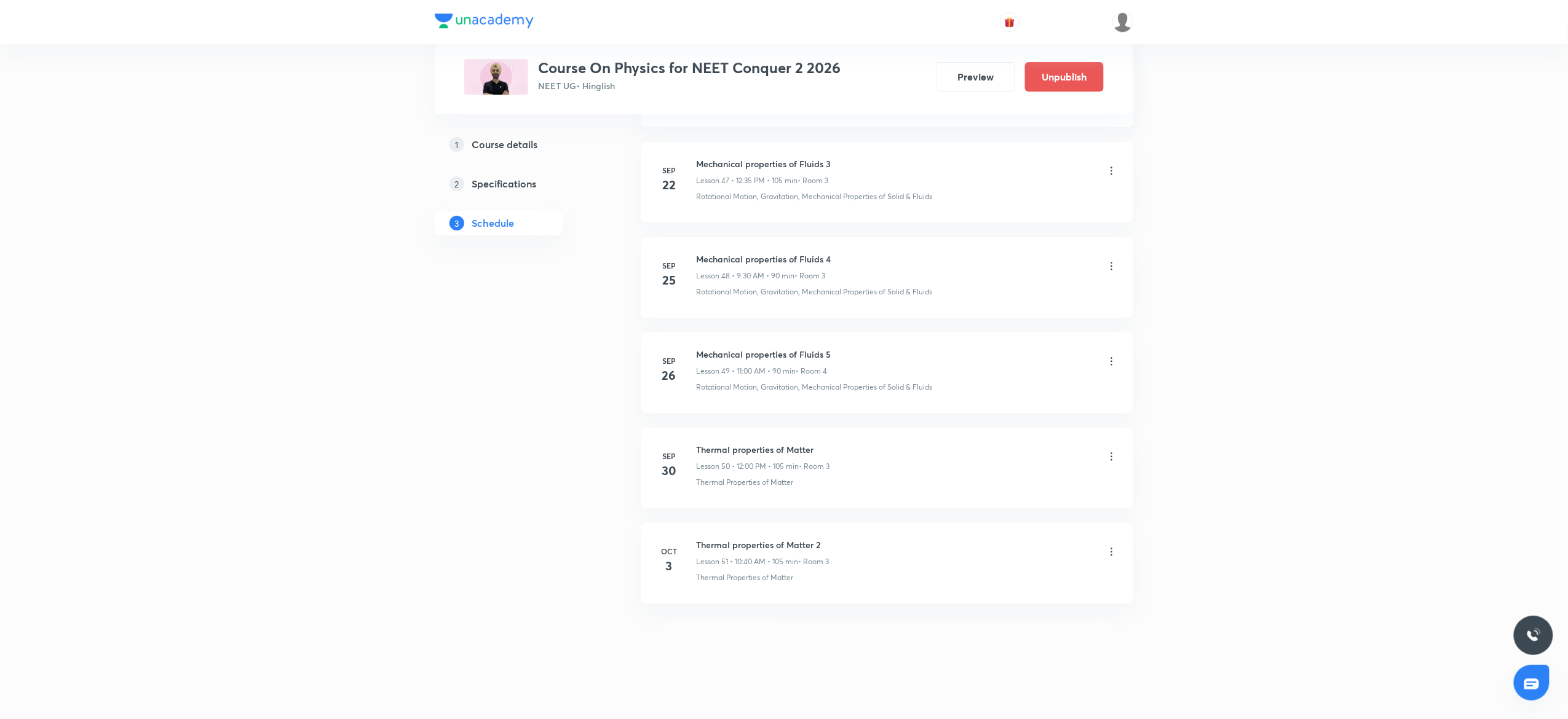
scroll to position [4581, 0]
drag, startPoint x: 731, startPoint y: 440, endPoint x: 726, endPoint y: 448, distance: 9.4
click at [726, 448] on li "[DATE] Biomolecules 5 Lesson 23 • 1:00 PM • 120 min • Room 4 Biomolecules" at bounding box center [888, 468] width 492 height 81
click at [726, 448] on h6 "Biomolecules 5" at bounding box center [760, 449] width 129 height 13
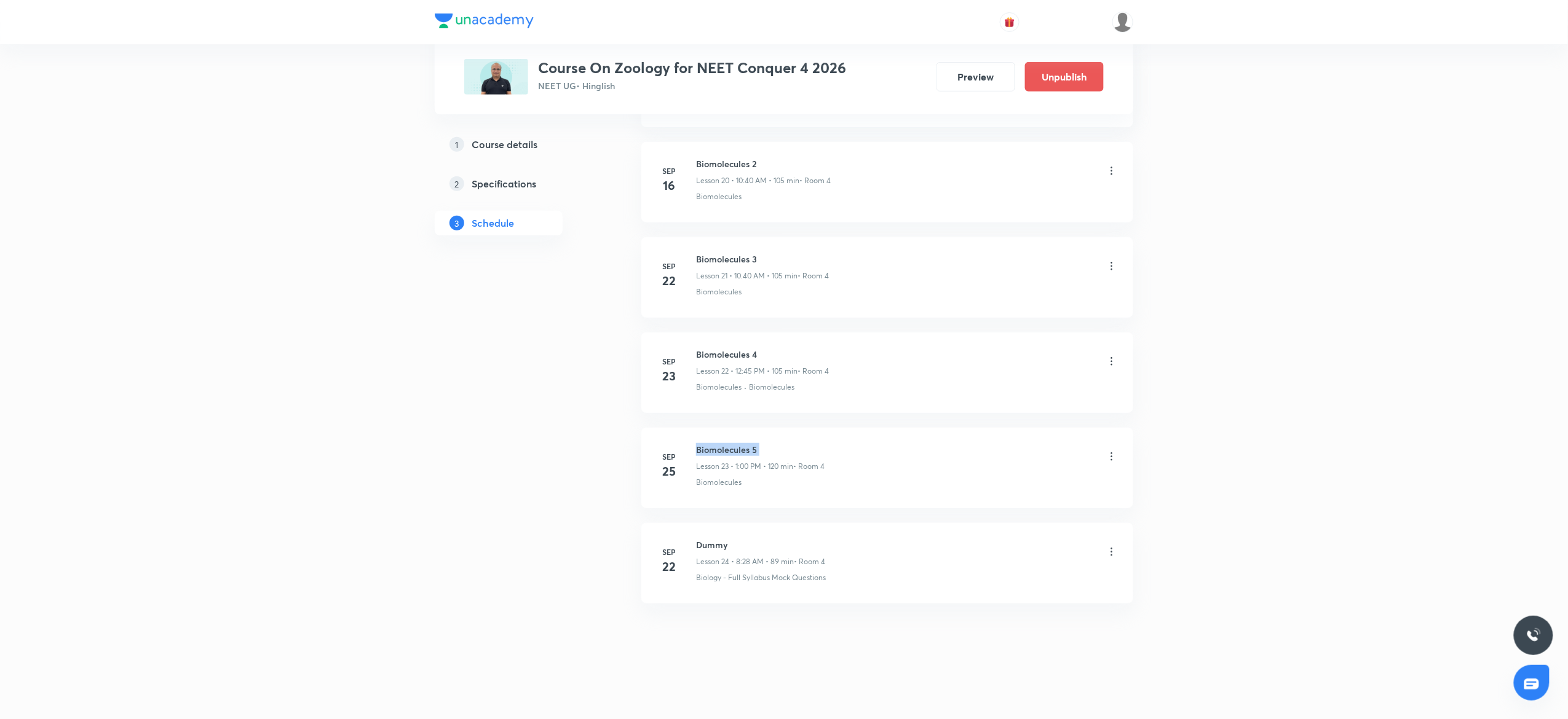
click at [726, 448] on h6 "Biomolecules 5" at bounding box center [760, 449] width 129 height 13
copy h6 "Biomolecules 5"
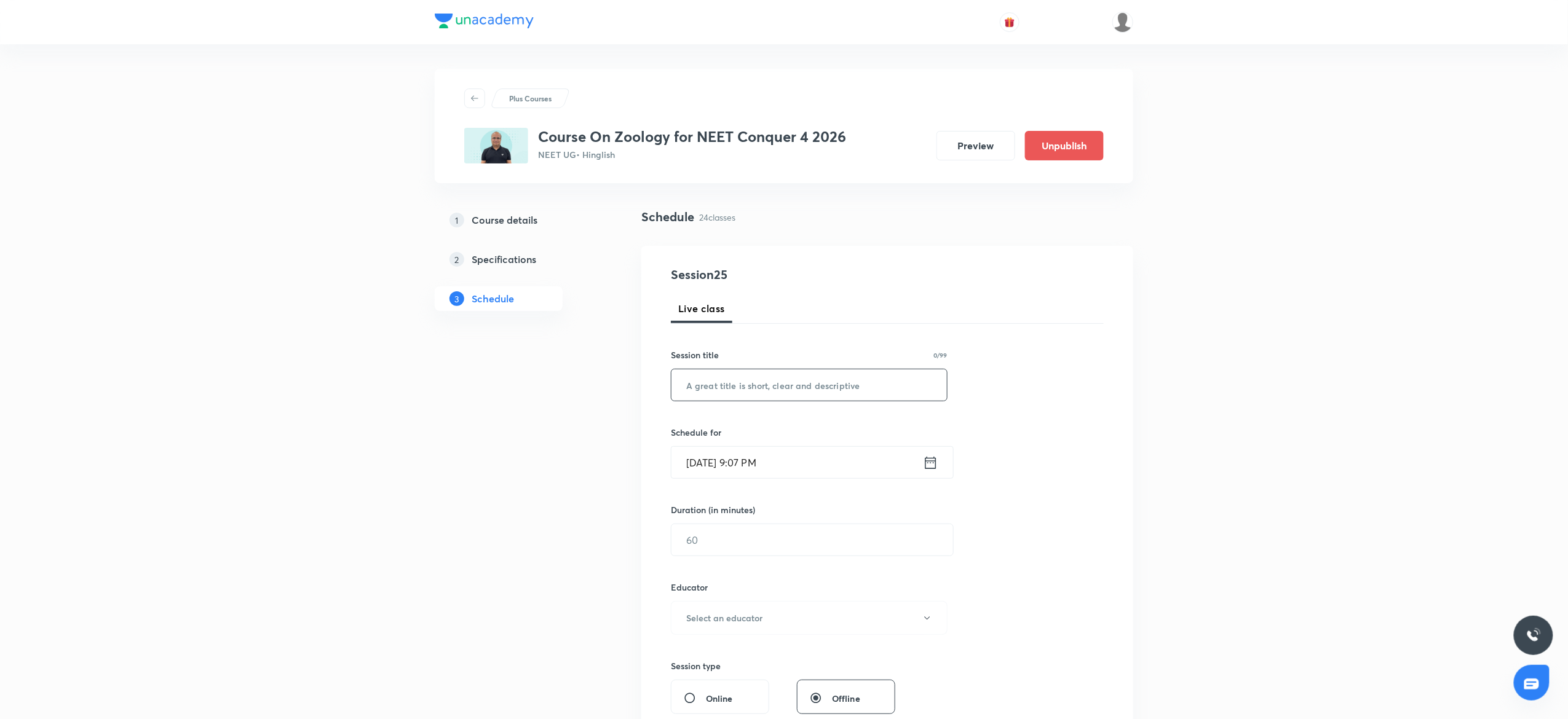
click at [714, 380] on input "text" at bounding box center [809, 385] width 276 height 31
paste input "Biomolecules 5"
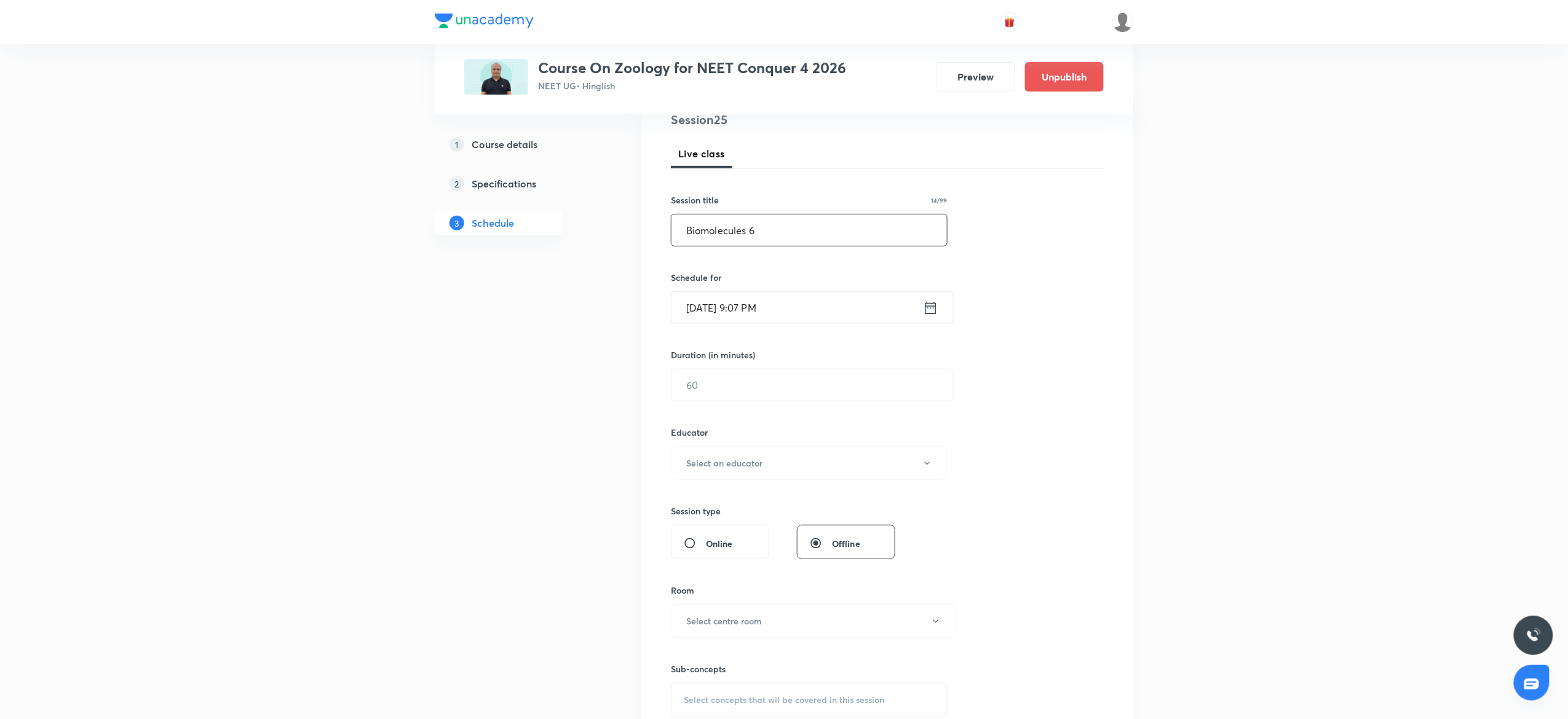
scroll to position [168, 0]
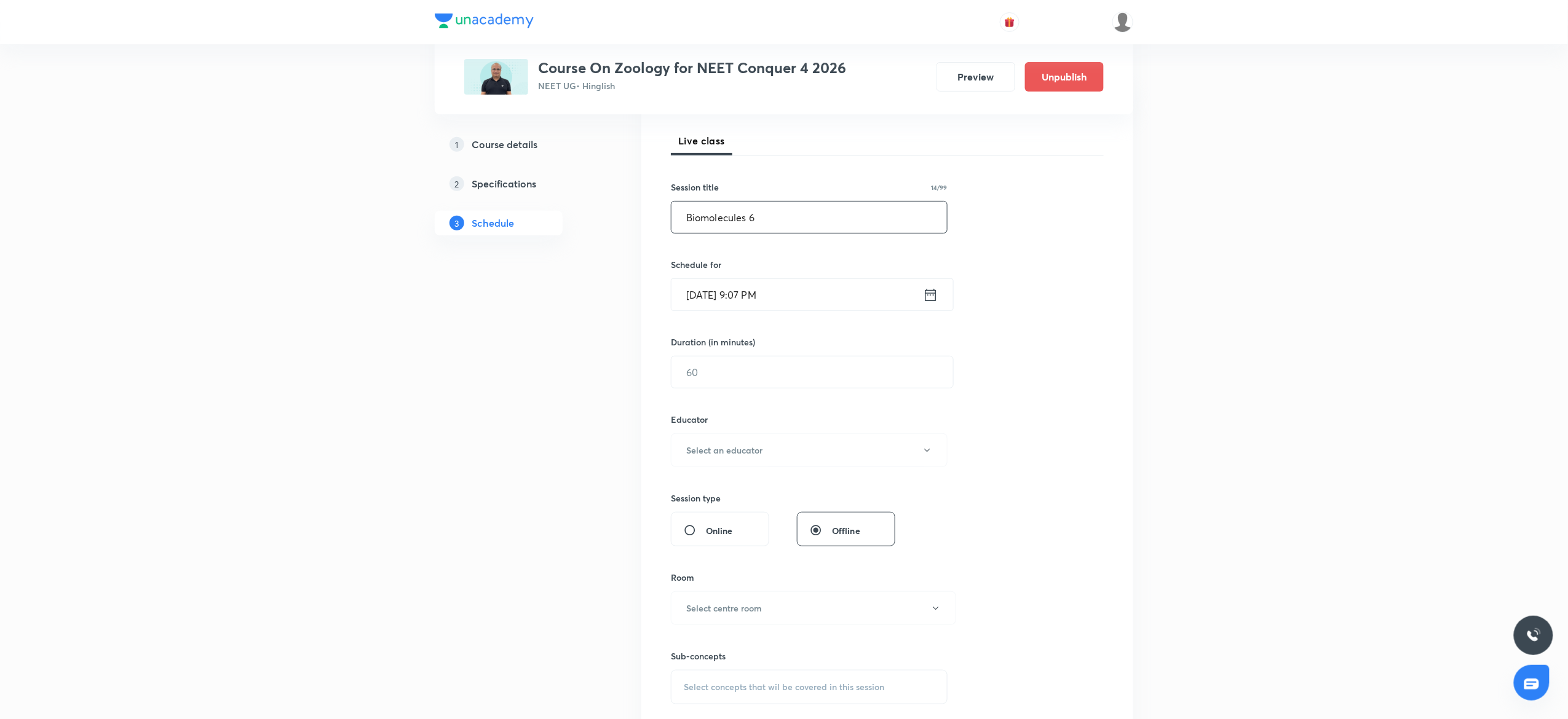
type input "Biomolecules 6"
click at [804, 297] on input "[DATE] 9:07 PM" at bounding box center [797, 295] width 252 height 31
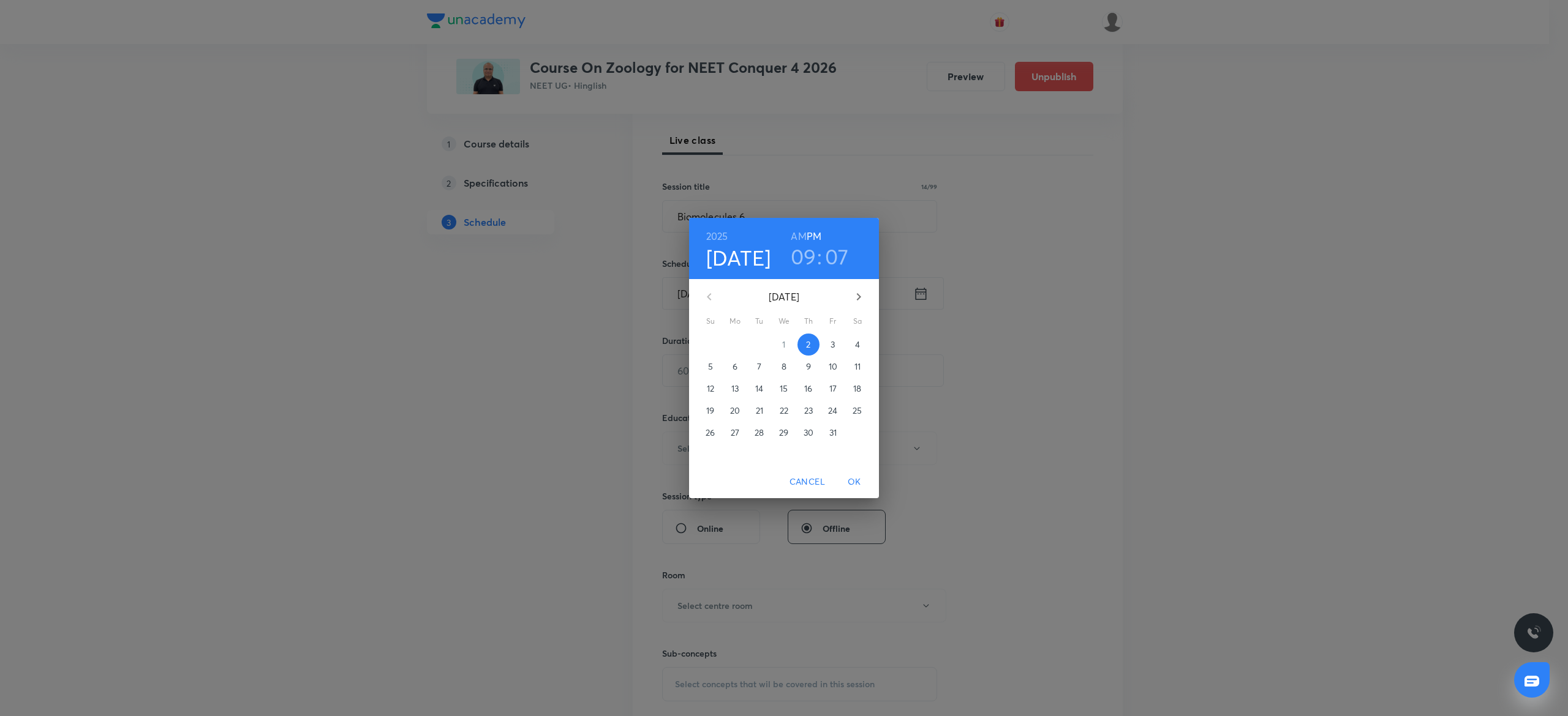
click at [828, 342] on span "3" at bounding box center [833, 344] width 22 height 12
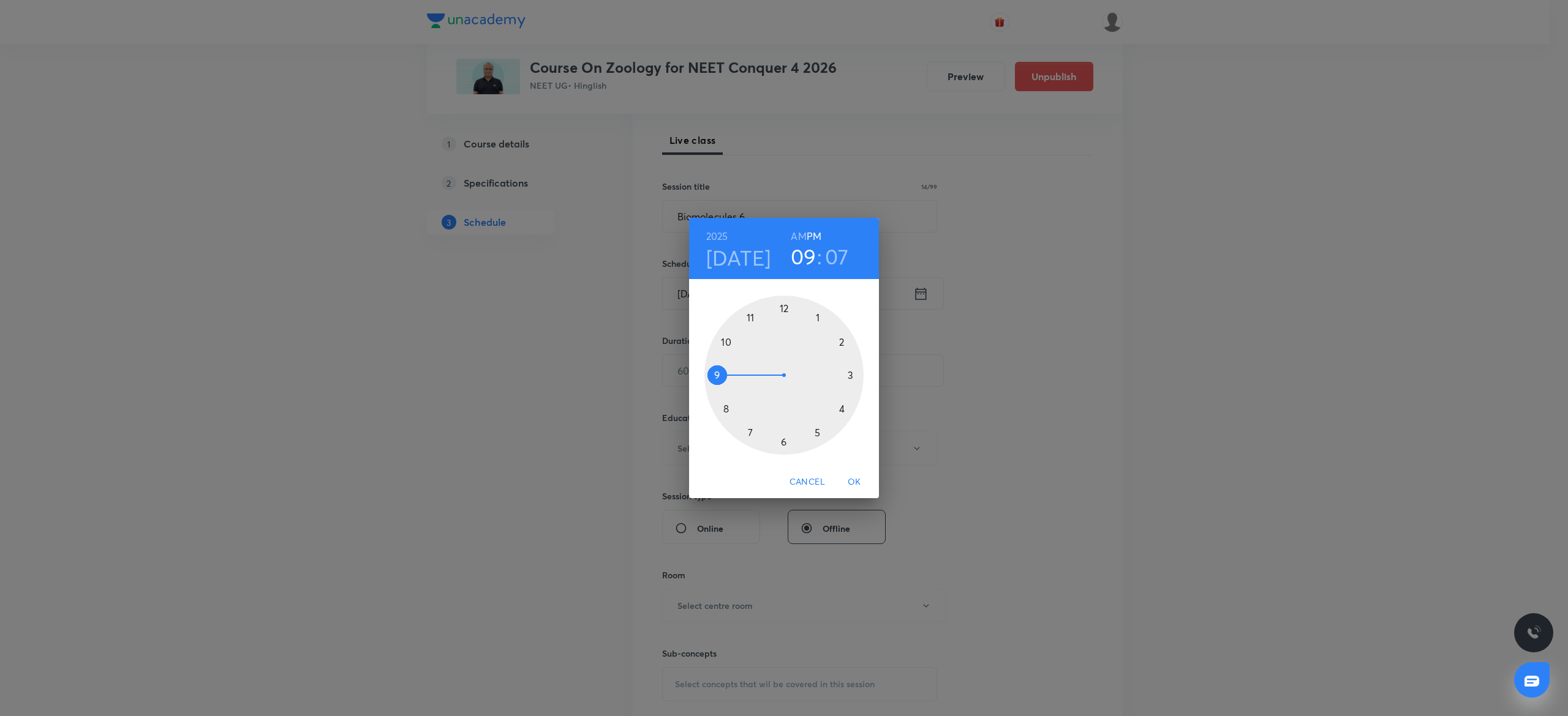
click at [726, 340] on div at bounding box center [784, 375] width 159 height 159
click at [795, 230] on h6 "AM" at bounding box center [798, 236] width 15 height 17
click at [719, 411] on div at bounding box center [784, 375] width 159 height 159
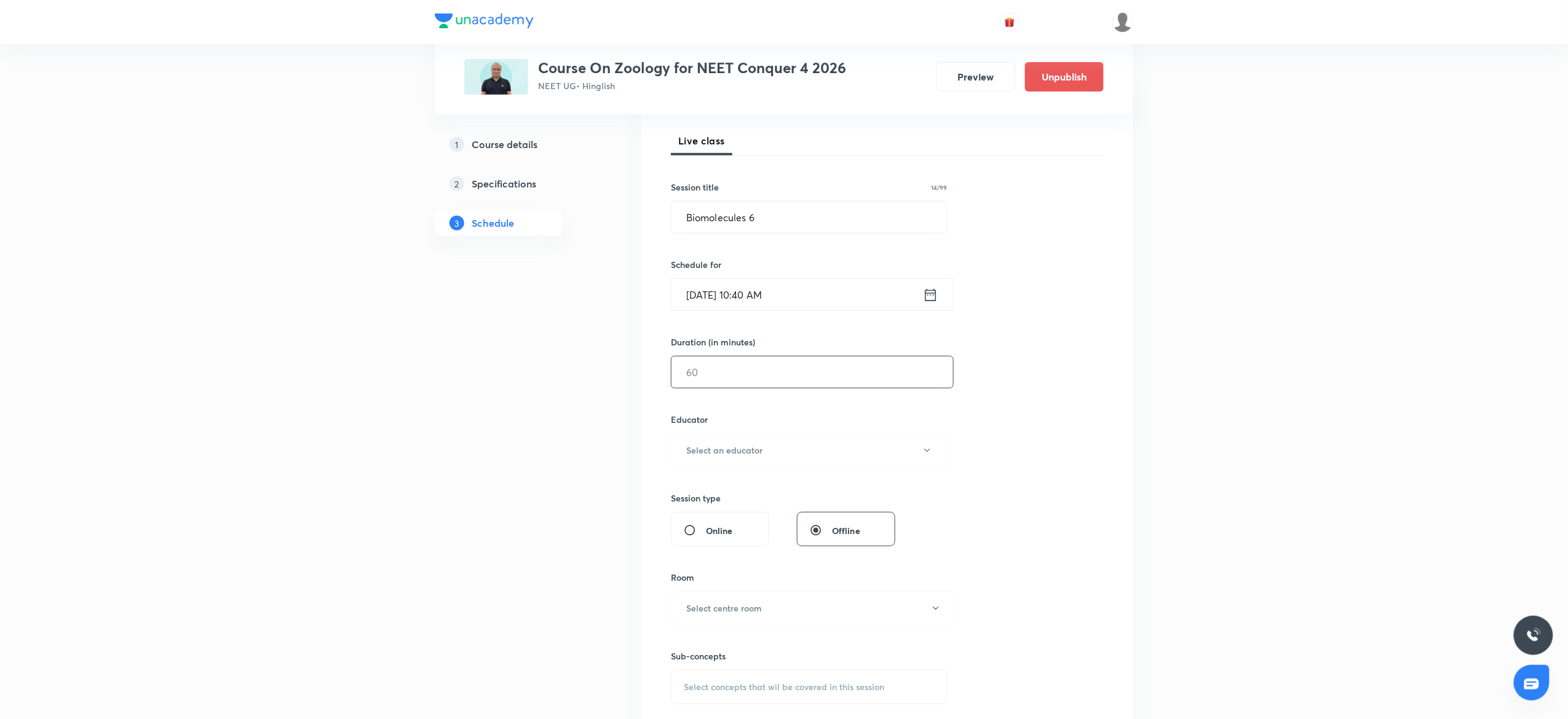
click at [744, 370] on input "text" at bounding box center [812, 372] width 282 height 31
type input "105"
click at [733, 456] on h6 "Select an educator" at bounding box center [724, 450] width 76 height 13
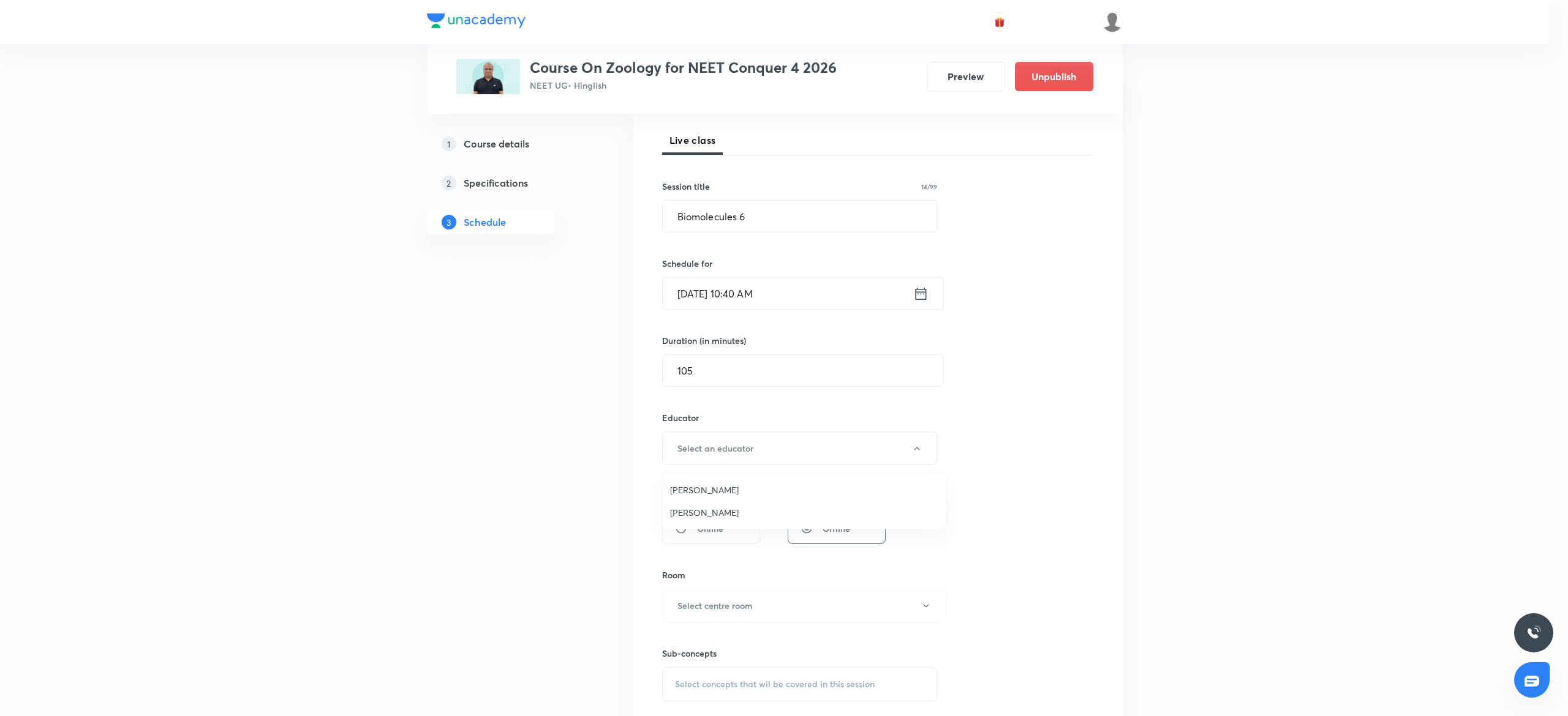
click at [698, 513] on span "[PERSON_NAME]" at bounding box center [804, 513] width 268 height 13
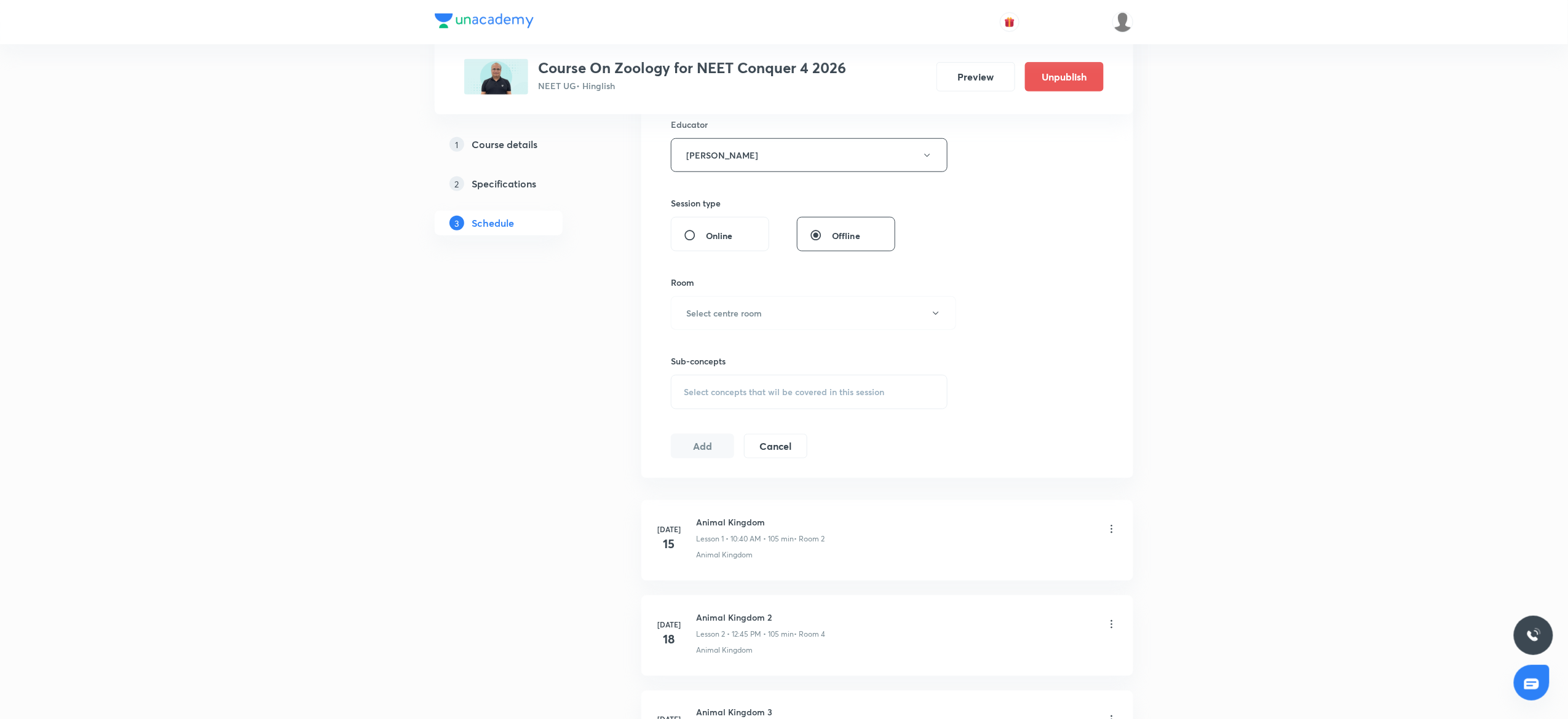
scroll to position [467, 0]
click at [736, 309] on h6 "Select centre room" at bounding box center [724, 309] width 76 height 13
click at [688, 417] on span "4" at bounding box center [807, 420] width 269 height 13
click at [738, 393] on span "Select concepts that wil be covered in this session" at bounding box center [784, 388] width 201 height 10
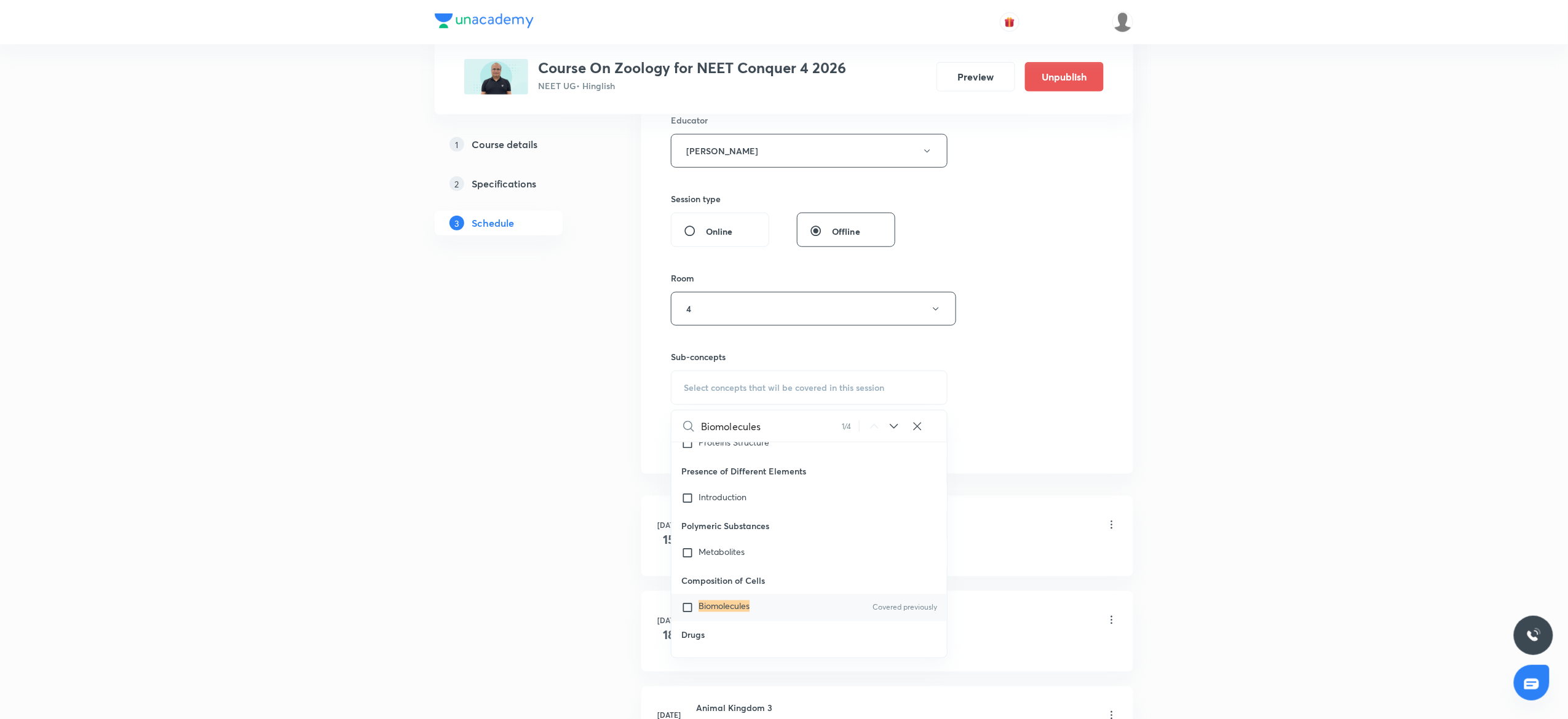
type input "Biomolecules"
click at [755, 597] on div "Biomolecules Covered previously" at bounding box center [809, 608] width 276 height 27
checkbox input "true"
click at [1076, 309] on div "Session 25 Live class Session title 14/99 Biomolecules 6 ​ Schedule for [DATE] …" at bounding box center [887, 133] width 433 height 670
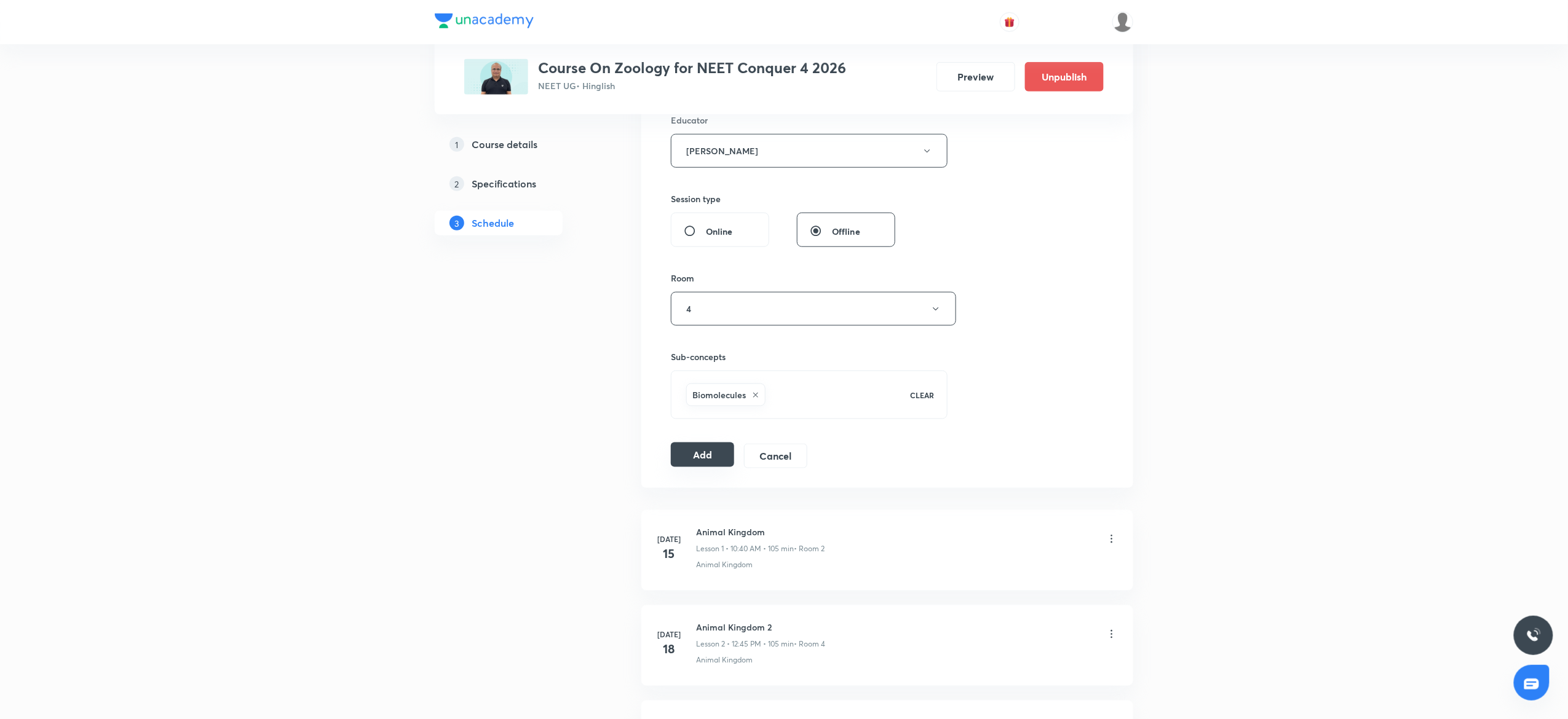
click at [704, 454] on button "Add" at bounding box center [702, 455] width 64 height 25
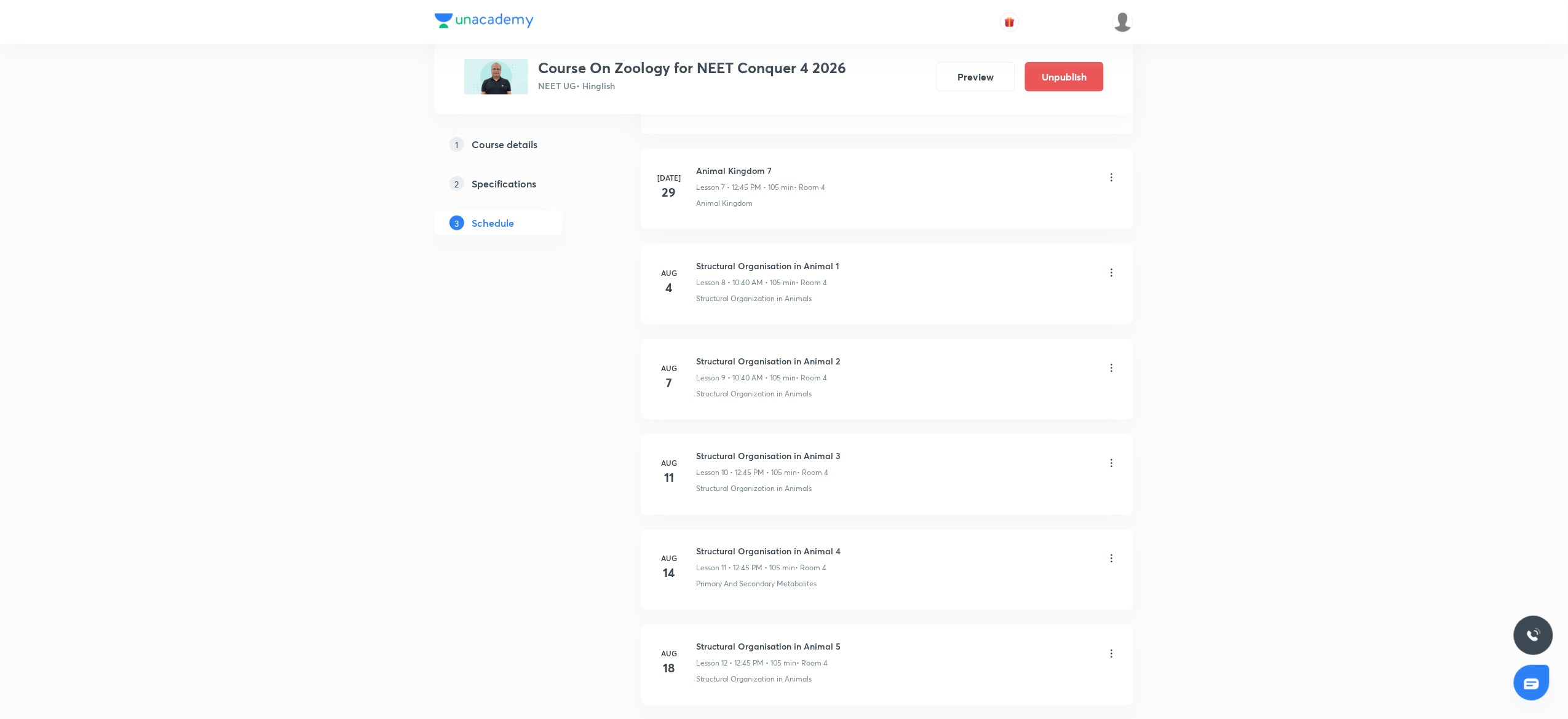
scroll to position [2093, 0]
